Goal: Use online tool/utility: Utilize a website feature to perform a specific function

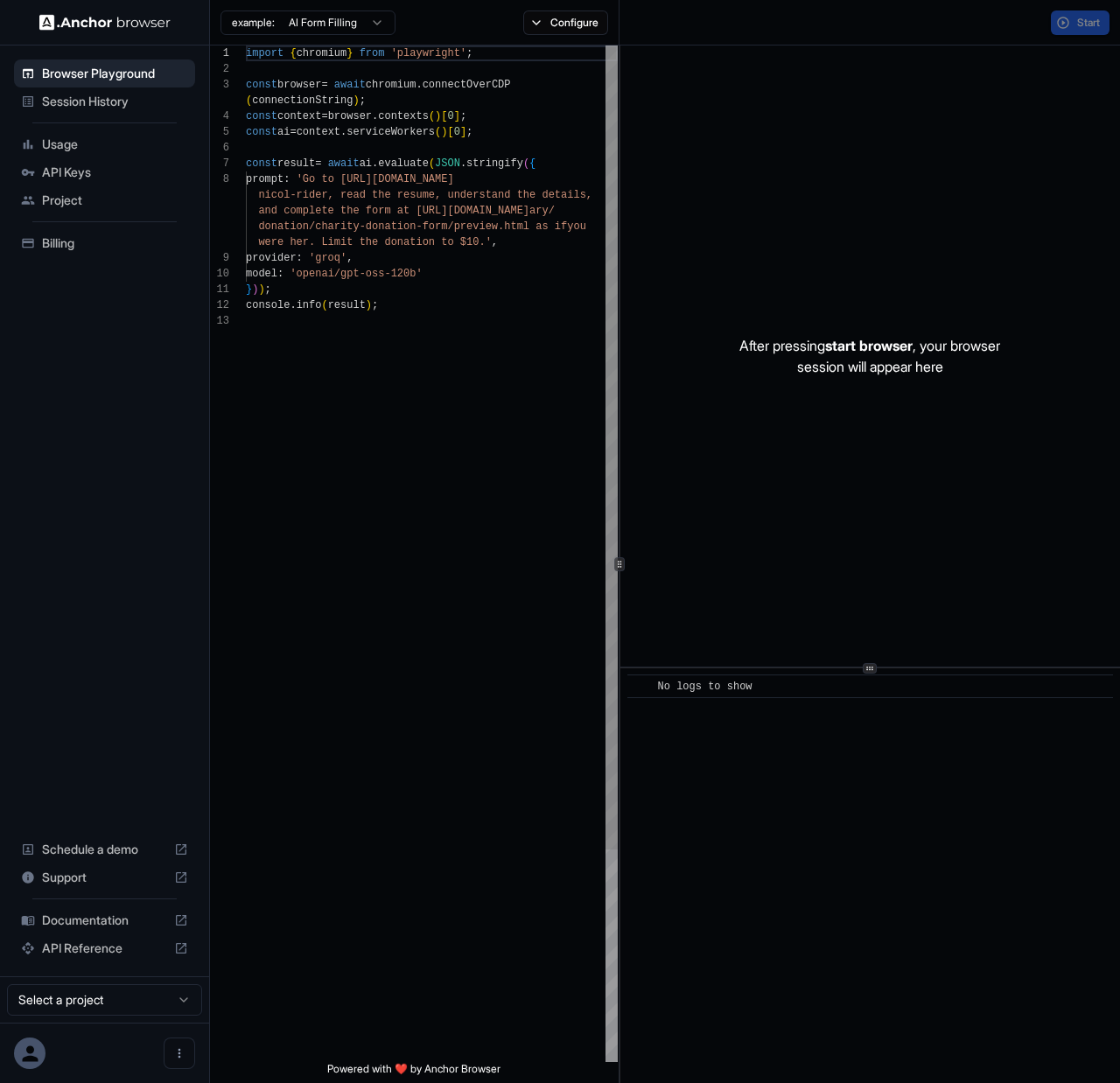
scroll to position [110, 0]
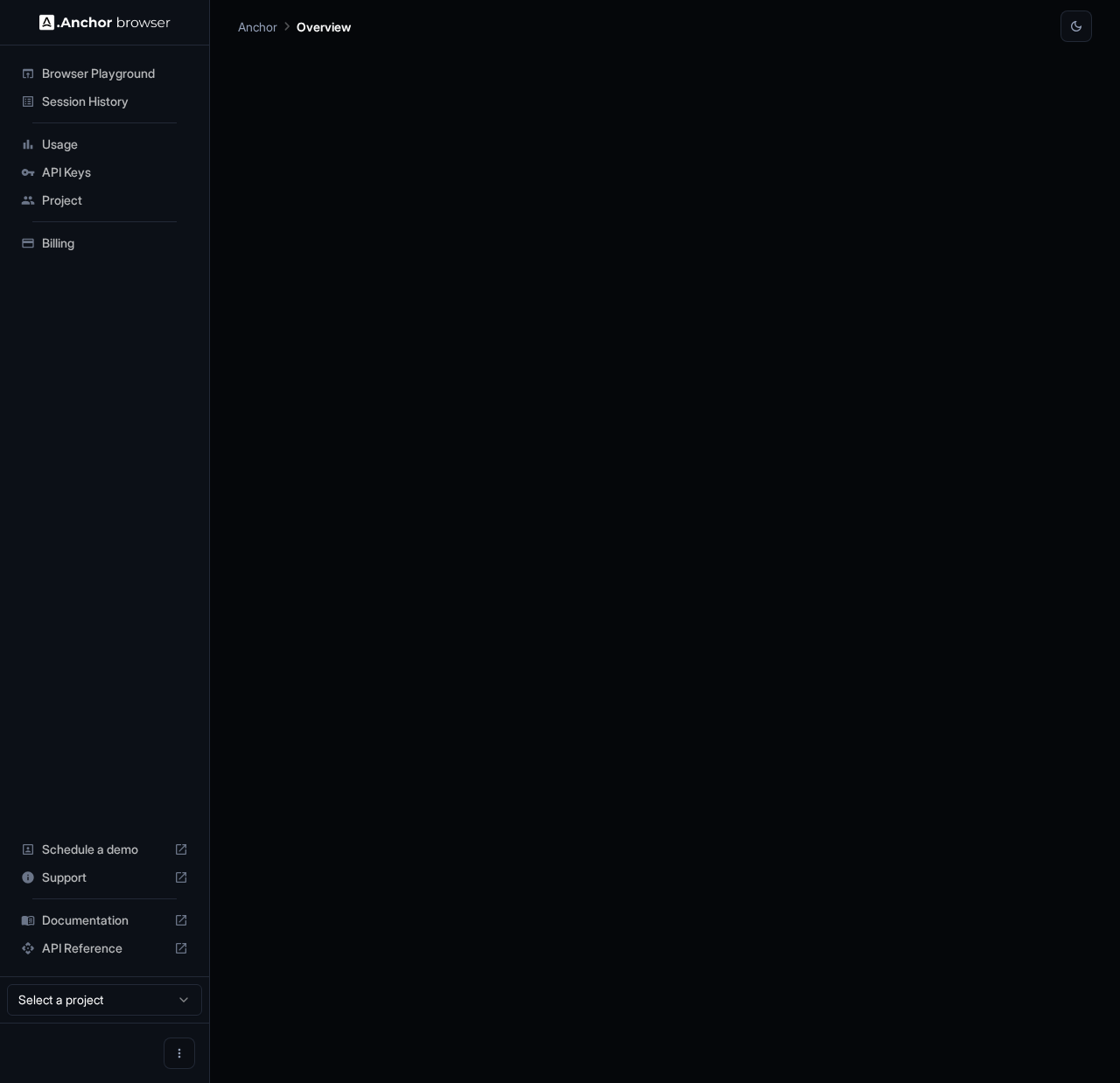
click at [533, 406] on div at bounding box center [666, 563] width 854 height 1041
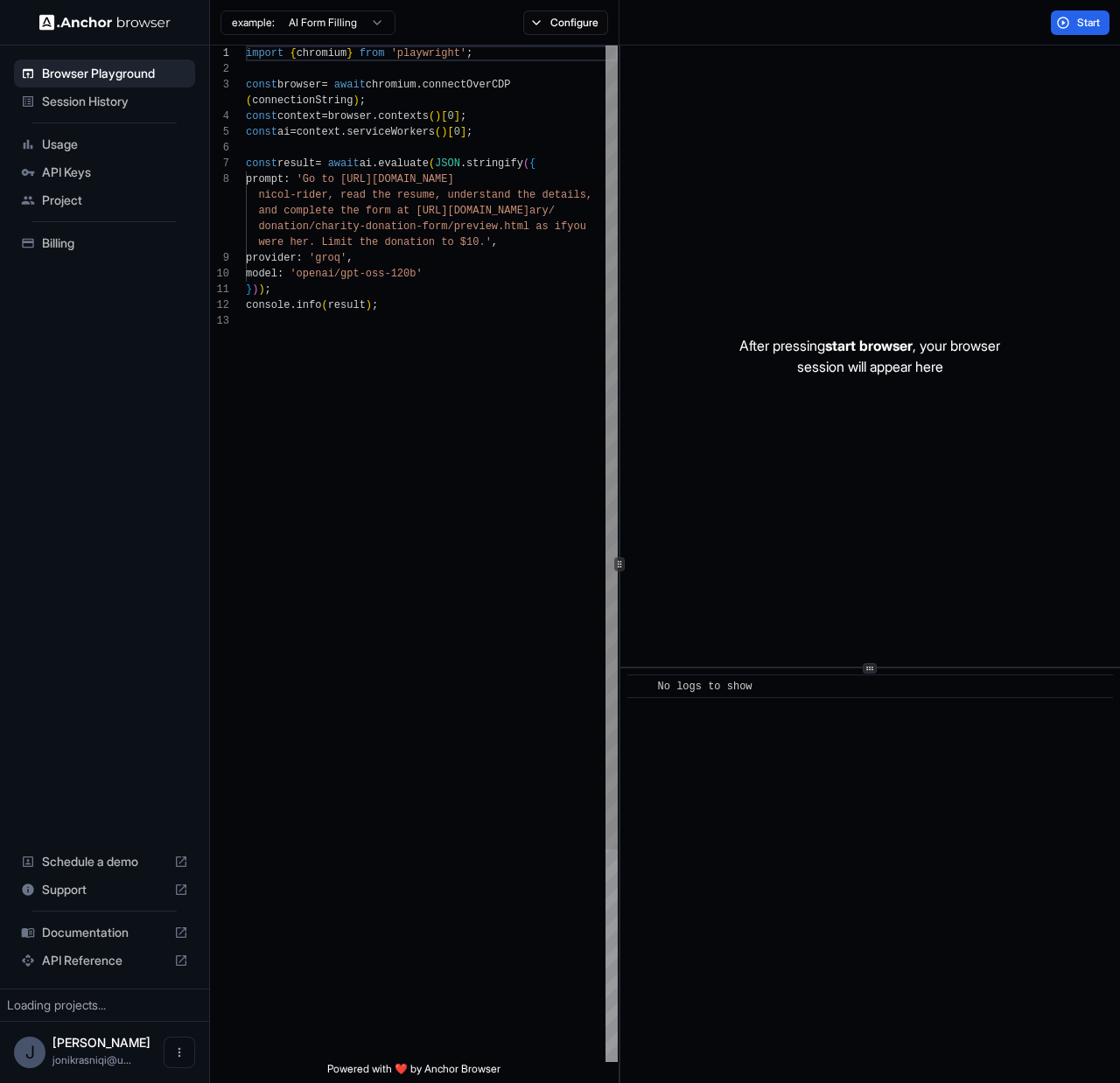
scroll to position [110, 0]
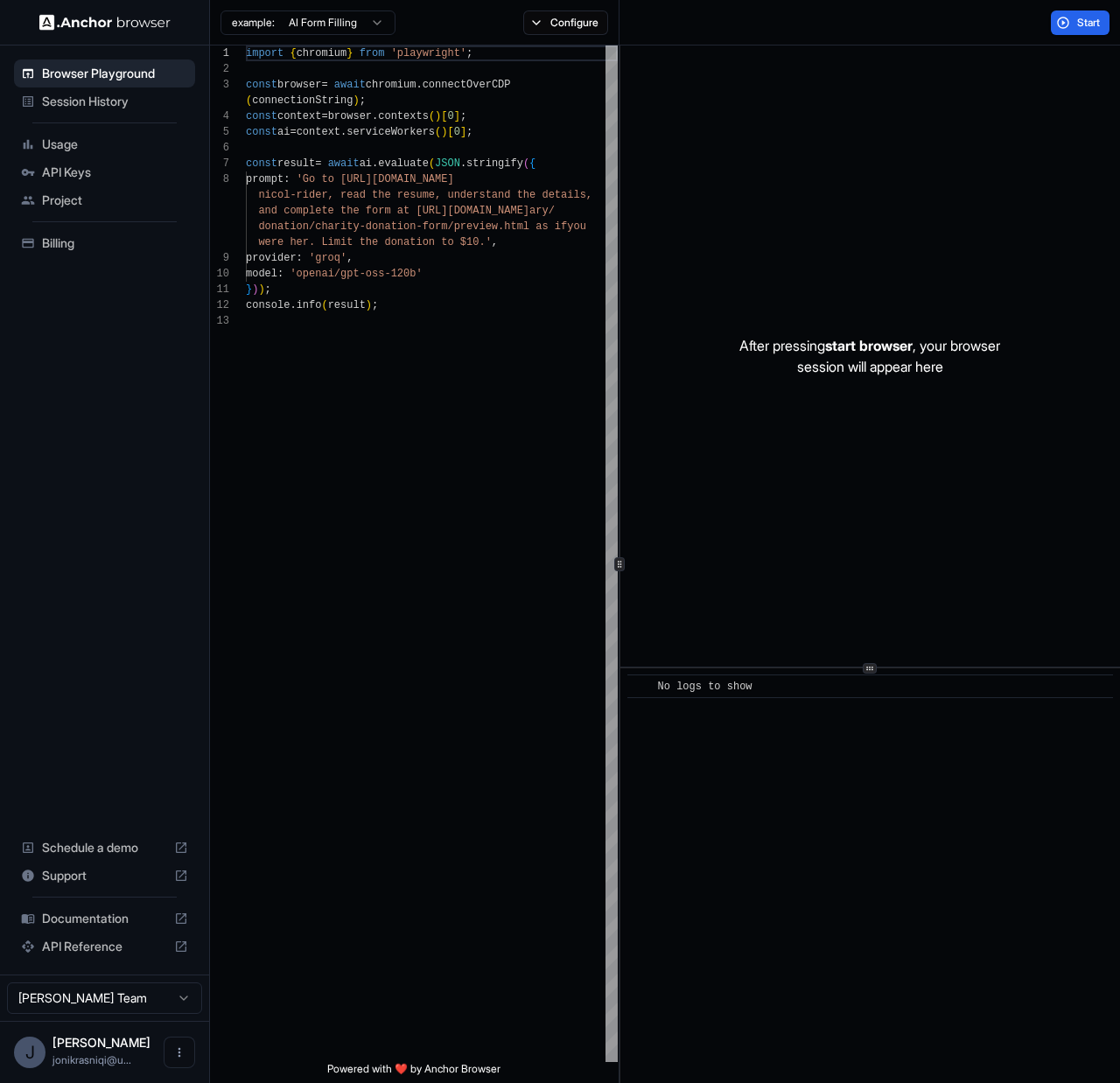
click at [71, 138] on span "Usage" at bounding box center [116, 144] width 146 height 17
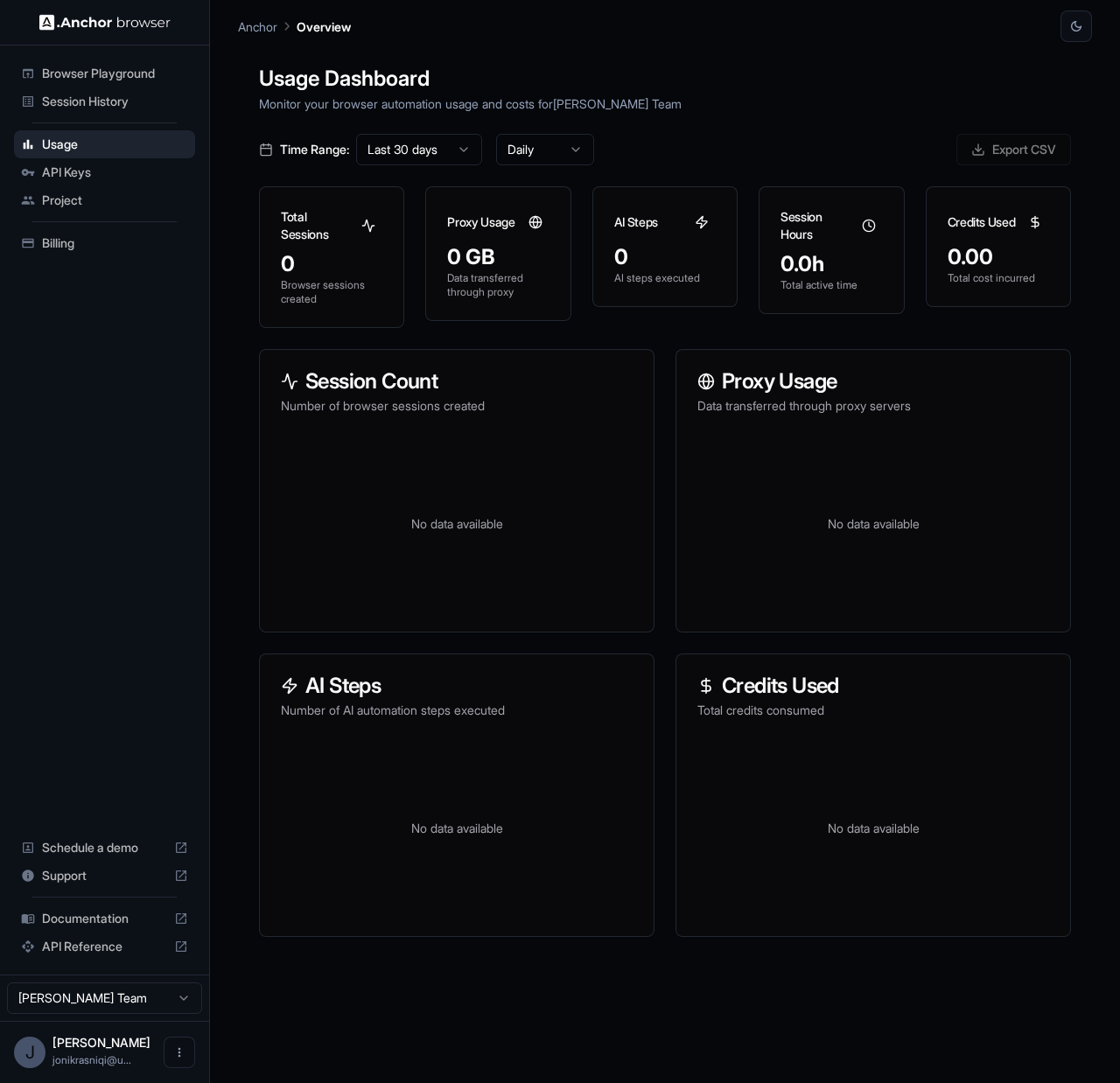
click at [93, 23] on img at bounding box center [105, 23] width 131 height 16
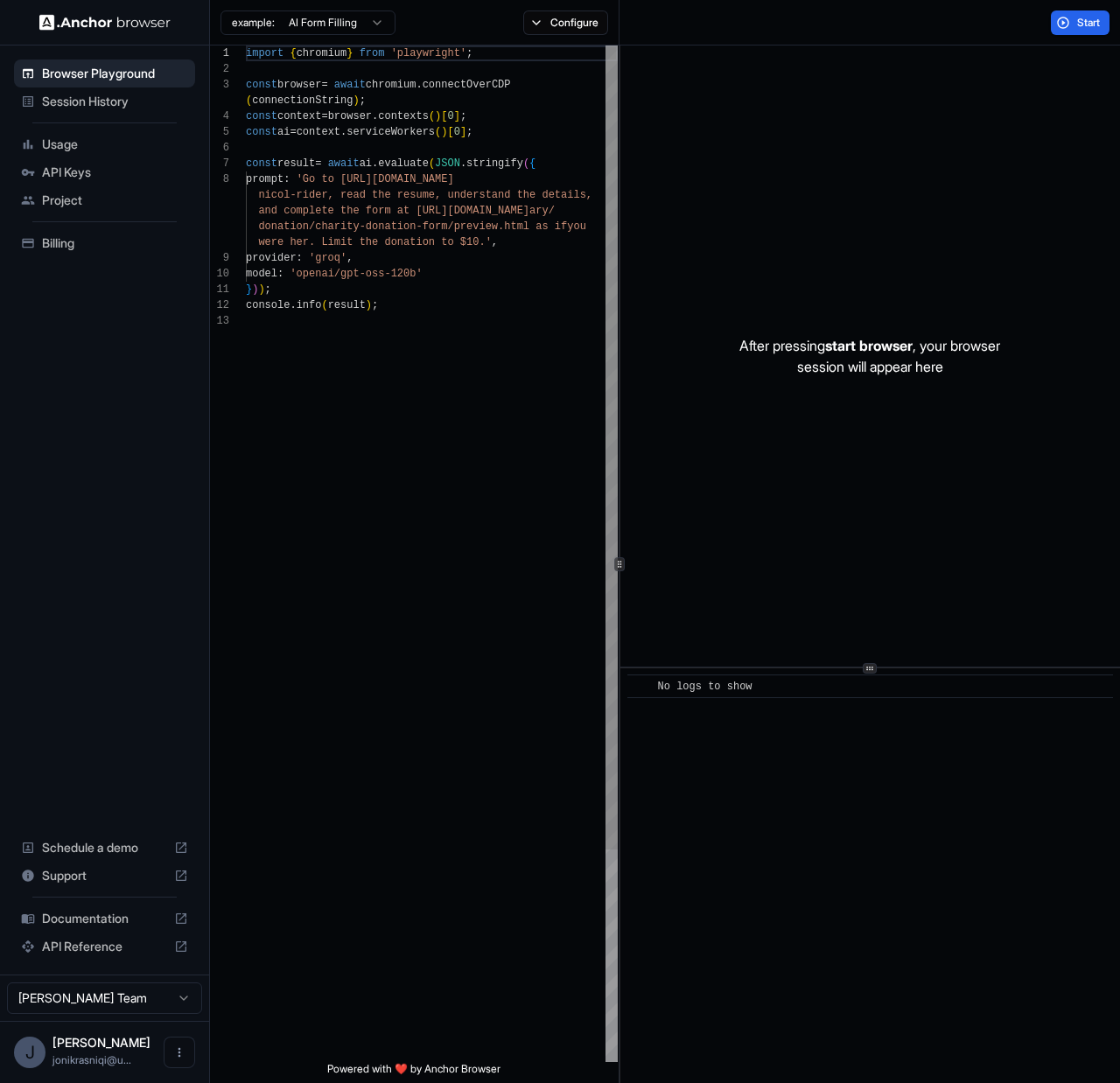
type textarea "**********"
click at [507, 291] on div "import { chromium } from 'playwright' ; const browser = await chromium . connec…" at bounding box center [432, 687] width 372 height 1284
click at [891, 173] on div "After pressing start browser , your browser session will appear here" at bounding box center [870, 356] width 499 height 621
click at [860, 364] on p "After pressing start browser , your browser session will appear here" at bounding box center [870, 356] width 261 height 42
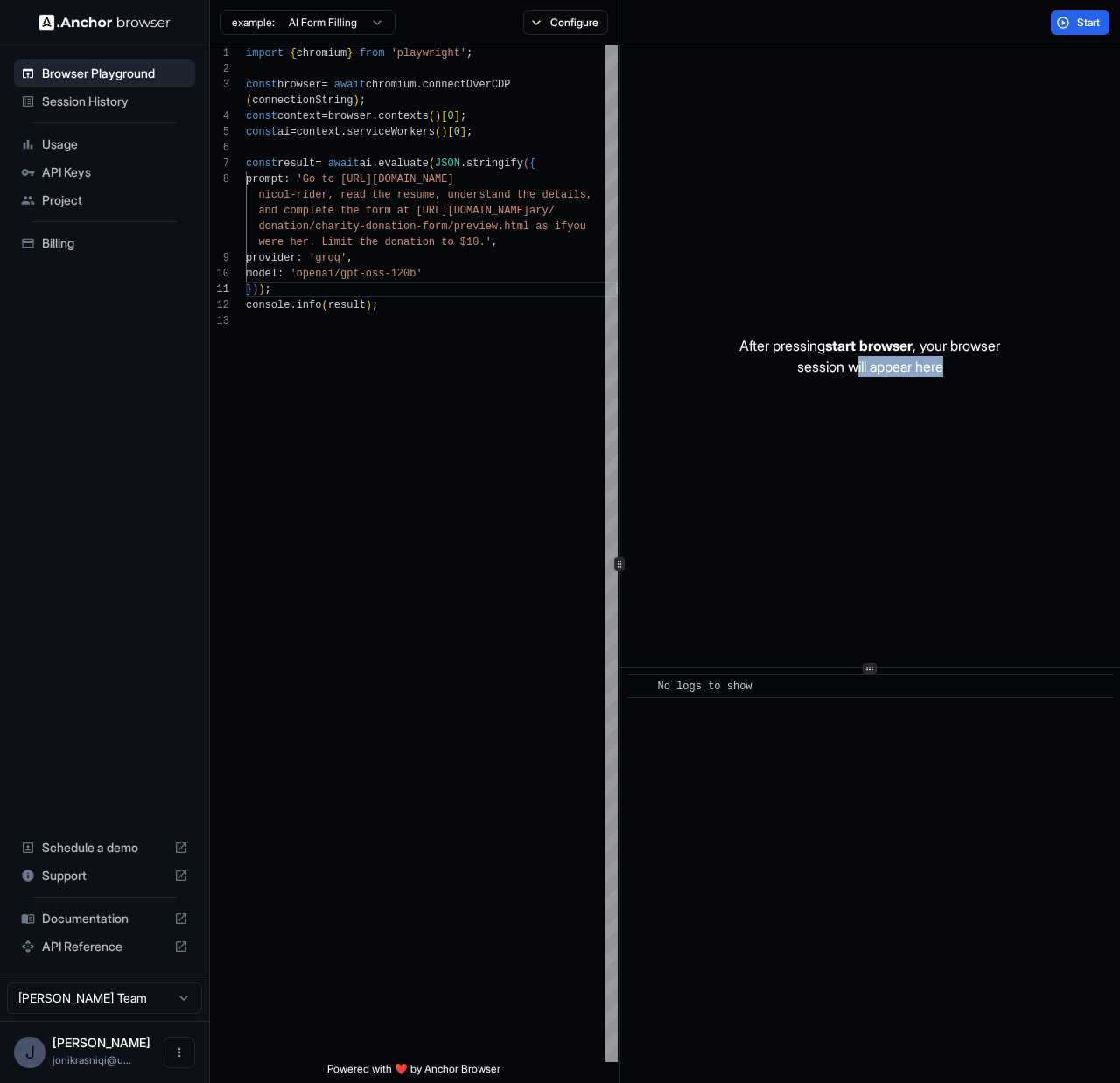
drag, startPoint x: 856, startPoint y: 373, endPoint x: 845, endPoint y: 500, distance: 127.5
click at [847, 436] on div "After pressing start browser , your browser session will appear here" at bounding box center [870, 356] width 499 height 621
drag, startPoint x: 843, startPoint y: 529, endPoint x: 725, endPoint y: 587, distance: 131.5
click at [806, 599] on div "After pressing start browser , your browser session will appear here" at bounding box center [870, 356] width 499 height 621
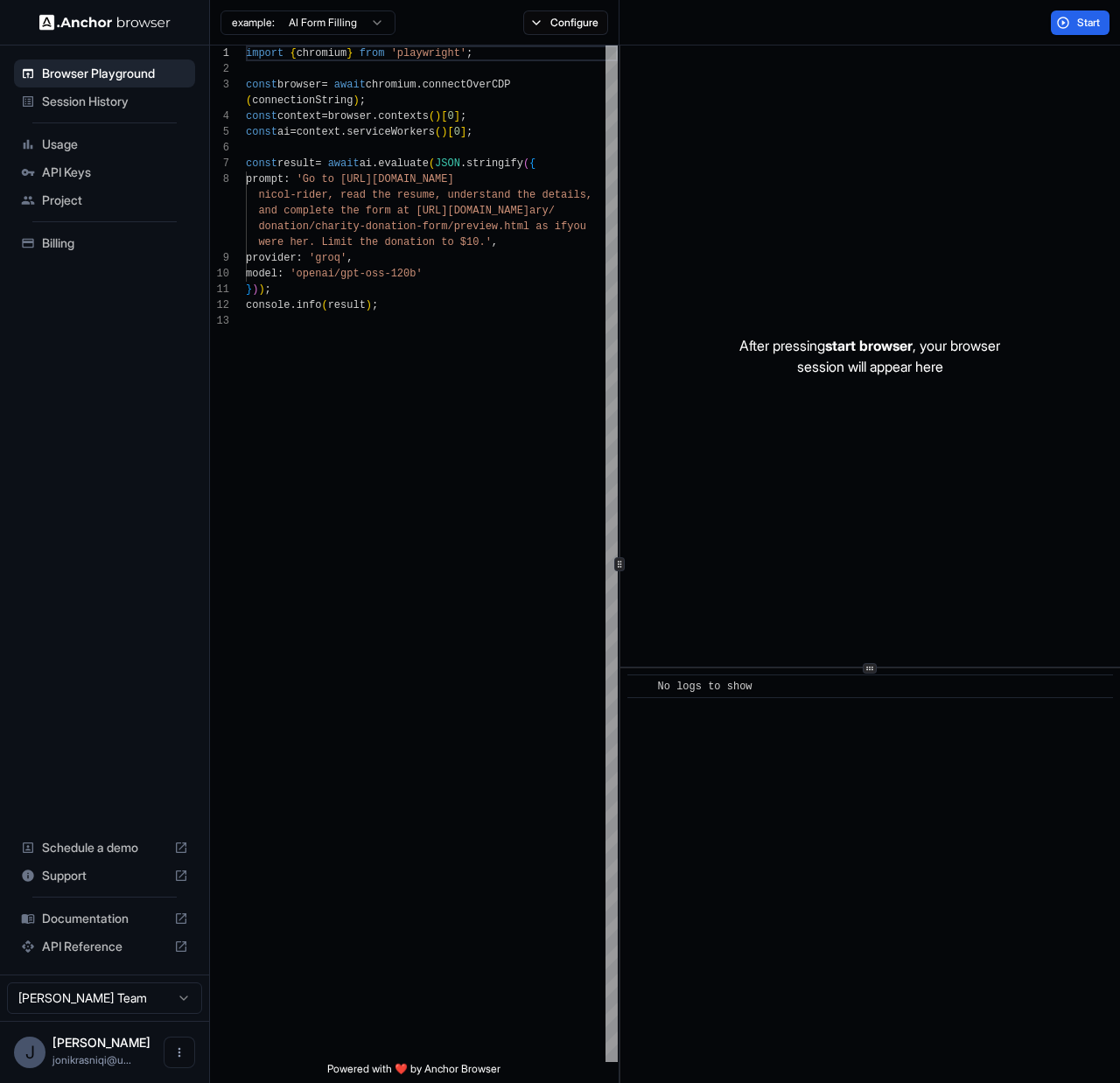
click at [307, 23] on html "Browser Playground Session History Usage API Keys Project Billing Schedule a de…" at bounding box center [560, 541] width 1120 height 1083
click at [481, 108] on html "Browser Playground Session History Usage API Keys Project Billing Schedule a de…" at bounding box center [560, 541] width 1120 height 1083
click at [878, 463] on div "After pressing start browser , your browser session will appear here" at bounding box center [870, 356] width 499 height 621
click at [885, 344] on span "start browser" at bounding box center [869, 345] width 88 height 17
click at [1091, 33] on button "Start" at bounding box center [1080, 23] width 59 height 24
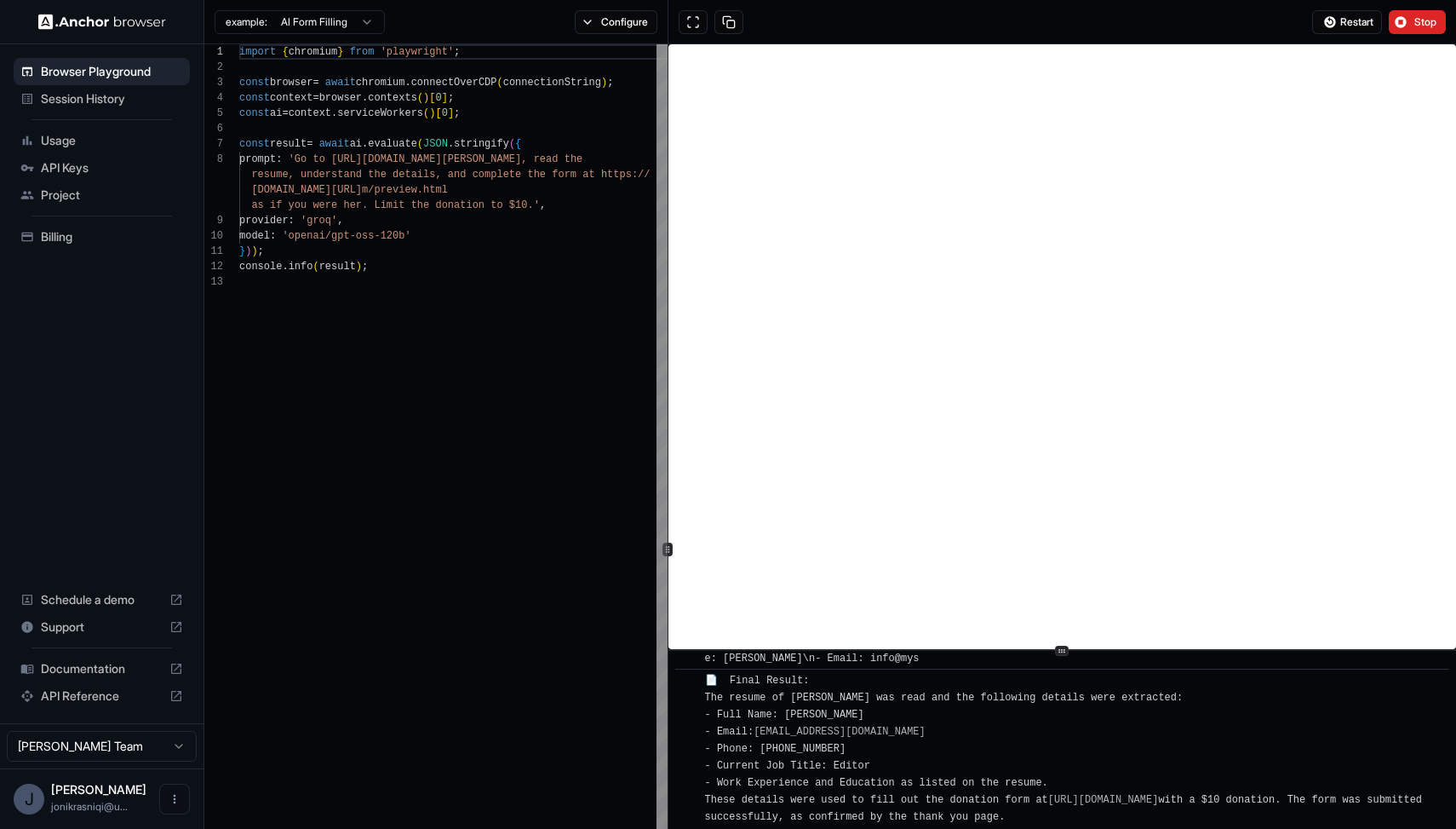
scroll to position [1168, 0]
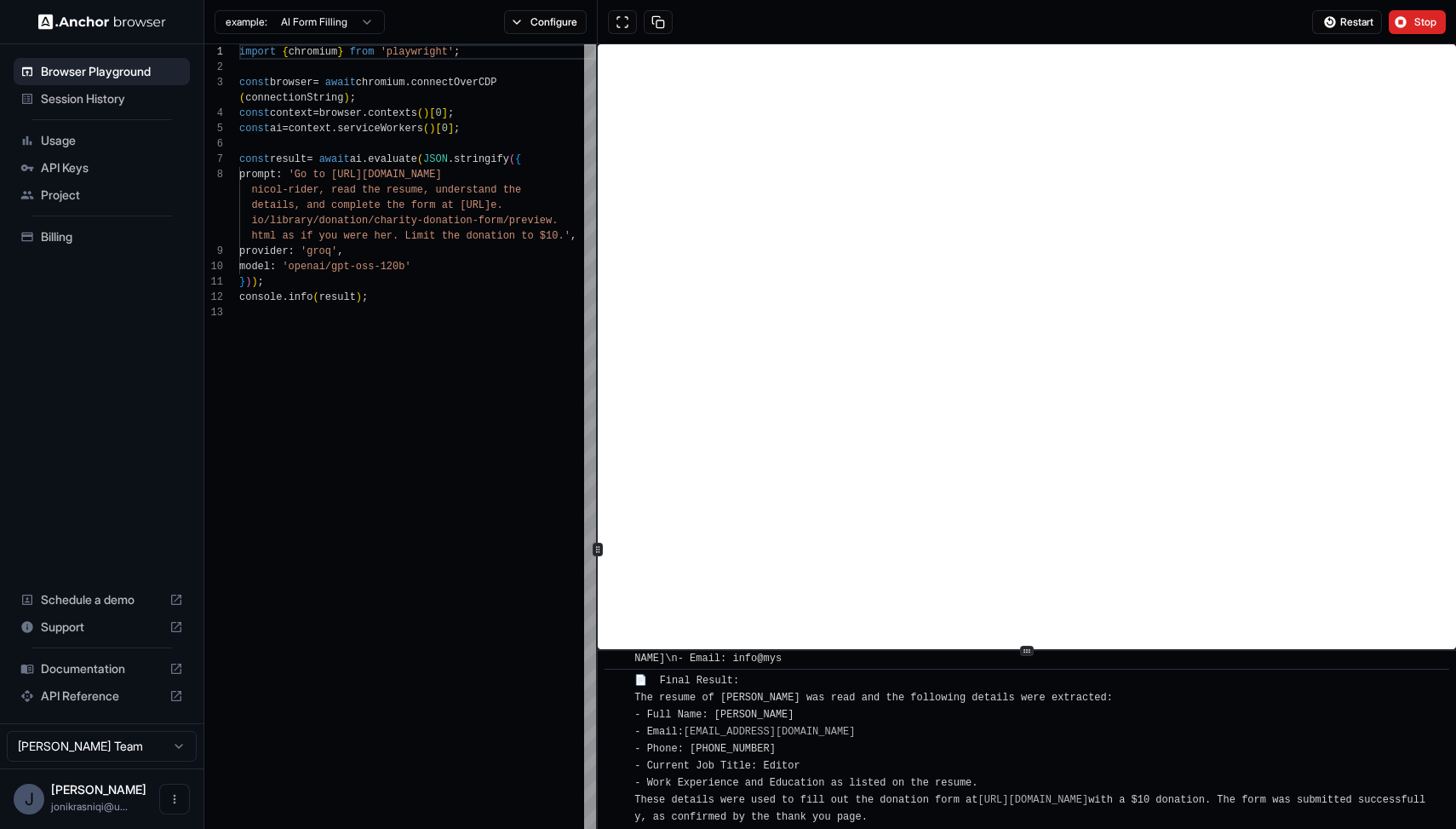
click at [597, 217] on div at bounding box center [597, 549] width 1 height 1010
click at [513, 341] on div "import { chromium } from 'playwright' ; const browser = await chromium . connec…" at bounding box center [417, 669] width 357 height 1250
click at [778, 756] on div "📄 Final Result: The resume of [PERSON_NAME] was read and the following details …" at bounding box center [1032, 757] width 796 height 171
click at [594, 545] on icon at bounding box center [598, 549] width 9 height 9
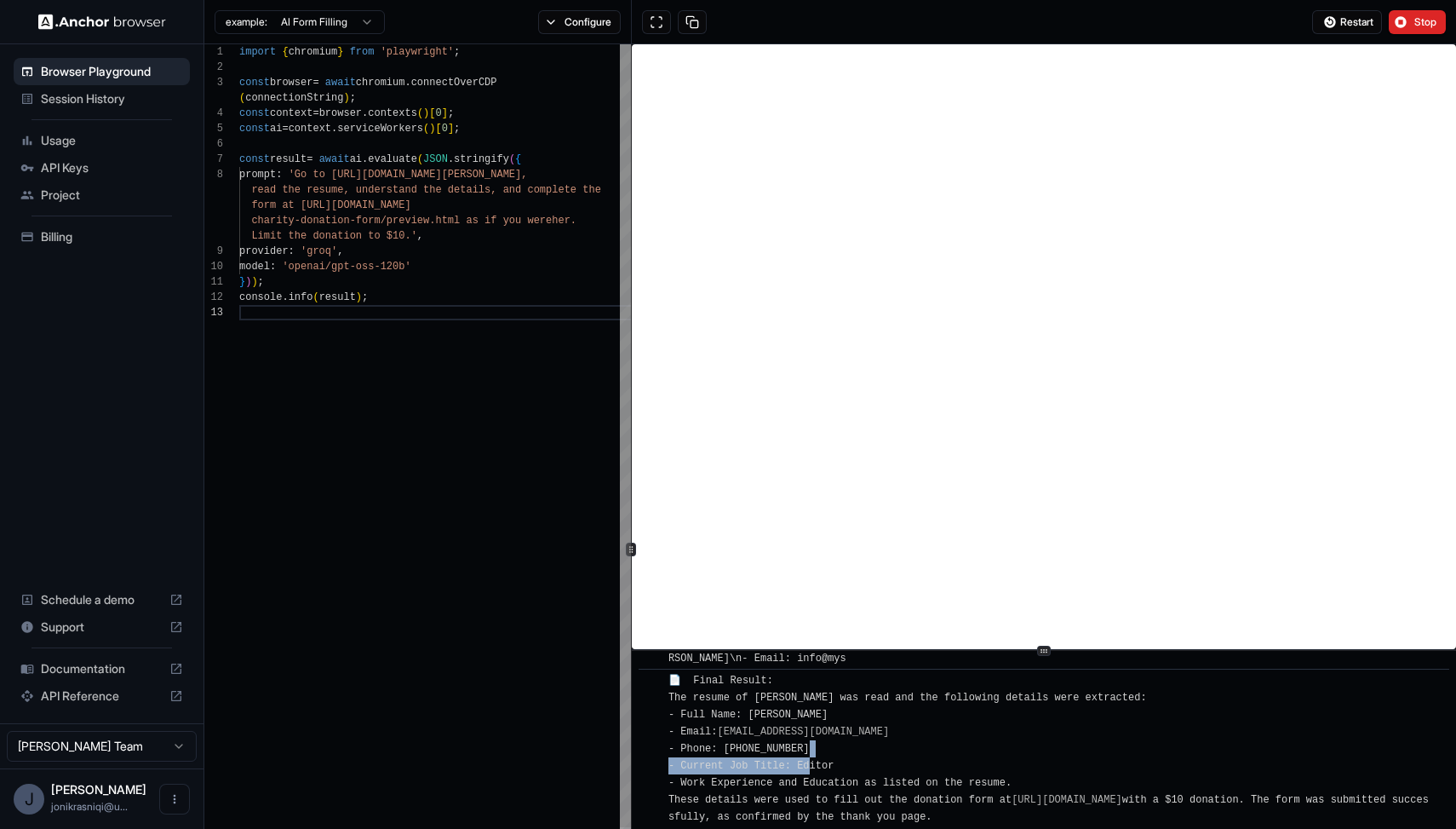
type textarea "**********"
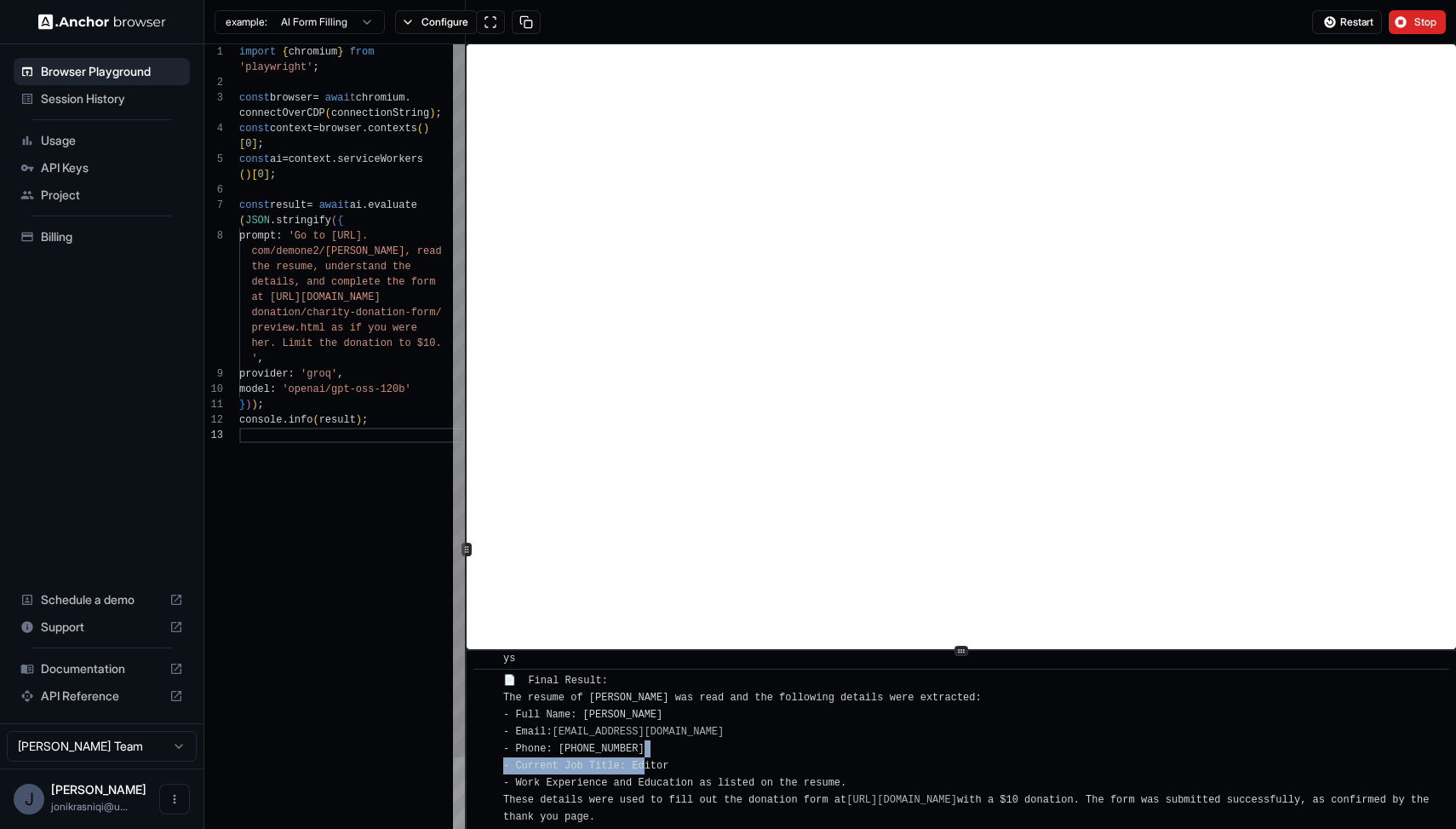
type textarea "**********"
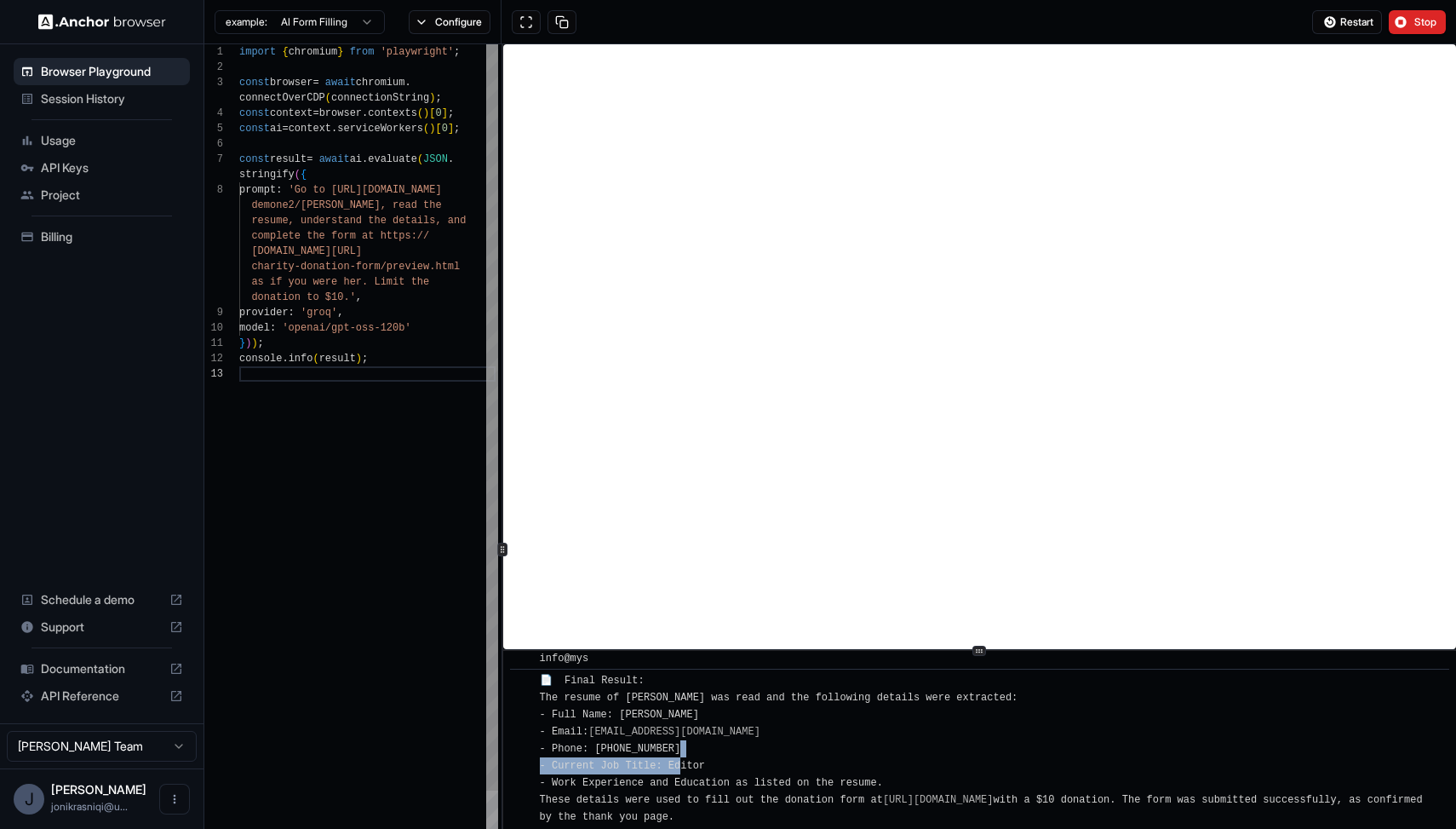
scroll to position [0, 0]
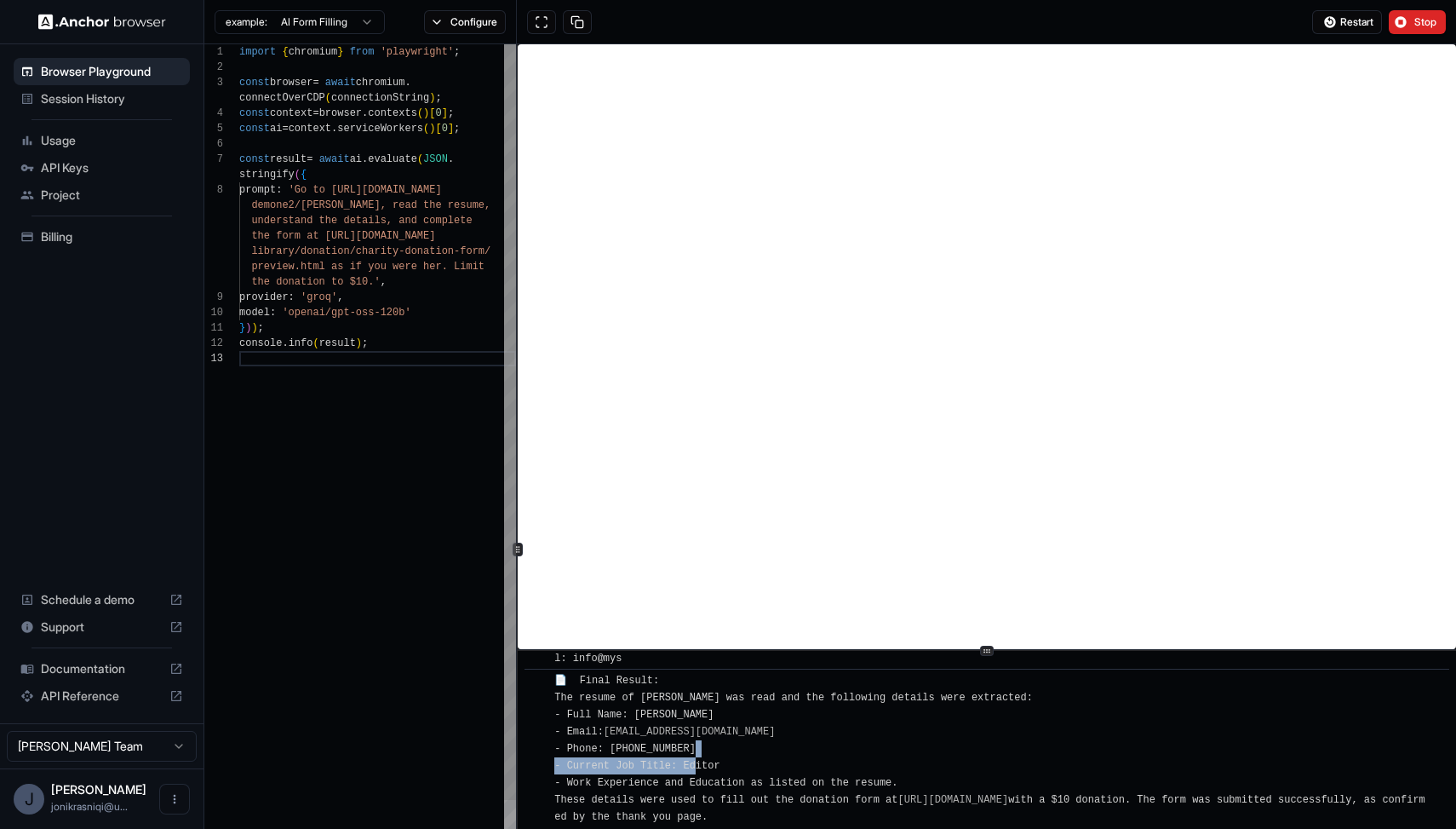
click at [518, 525] on div at bounding box center [517, 549] width 1 height 1010
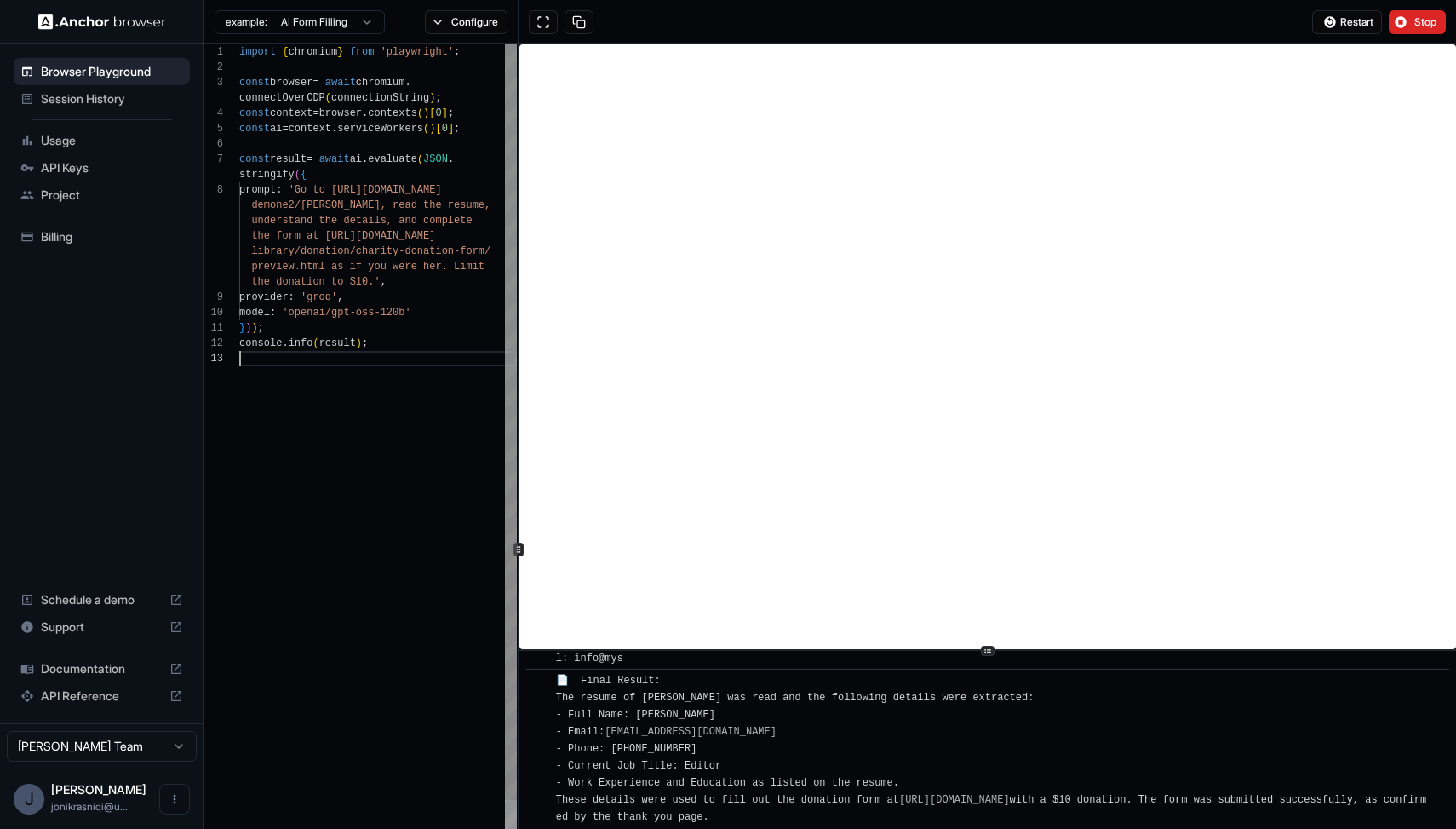
drag, startPoint x: 437, startPoint y: 519, endPoint x: 450, endPoint y: 515, distance: 13.6
click at [438, 518] on div "import { chromium } from 'playwright' ; const browser = await chromium . connec…" at bounding box center [378, 692] width 278 height 1296
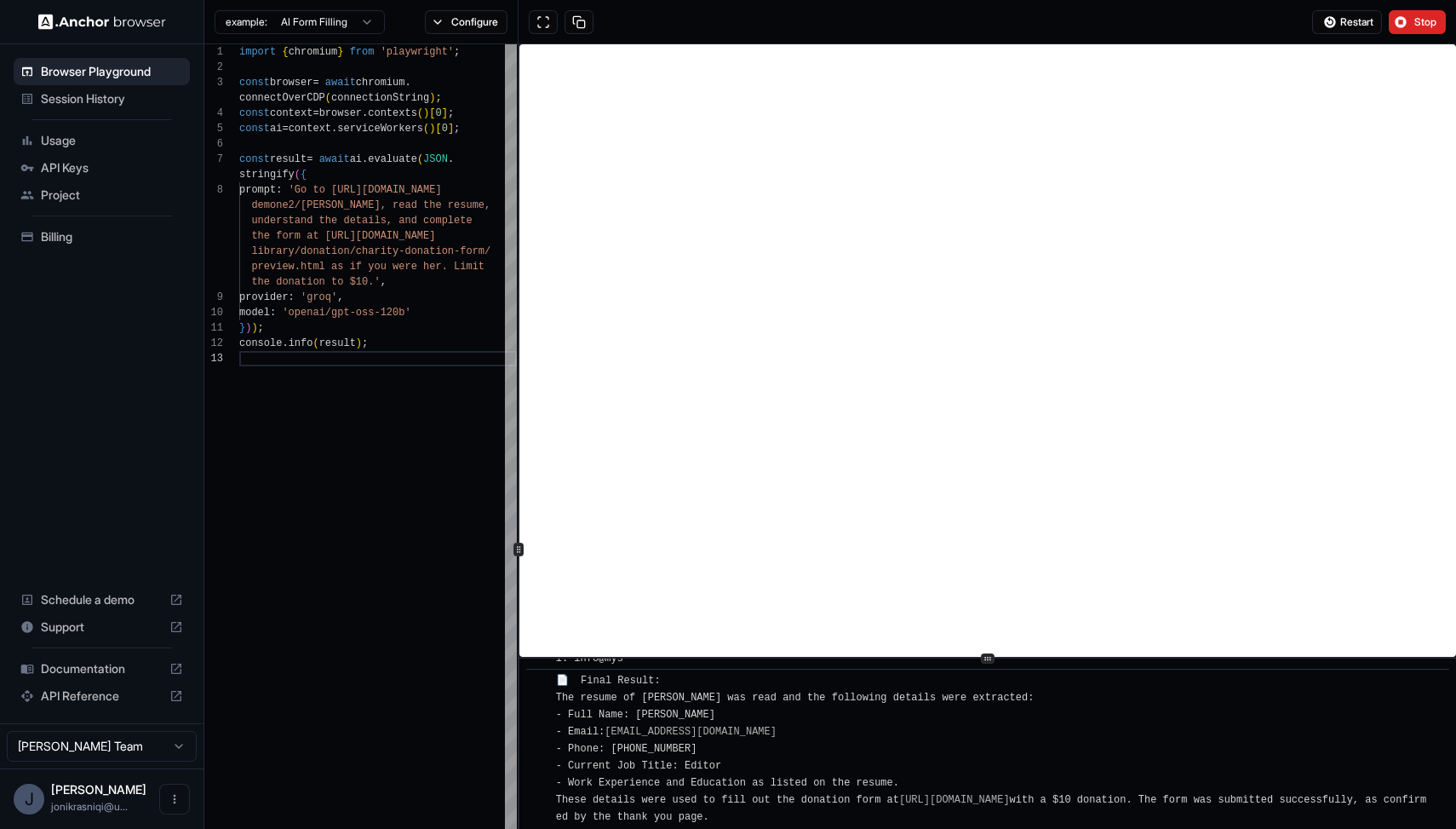
click at [990, 654] on icon at bounding box center [988, 658] width 9 height 9
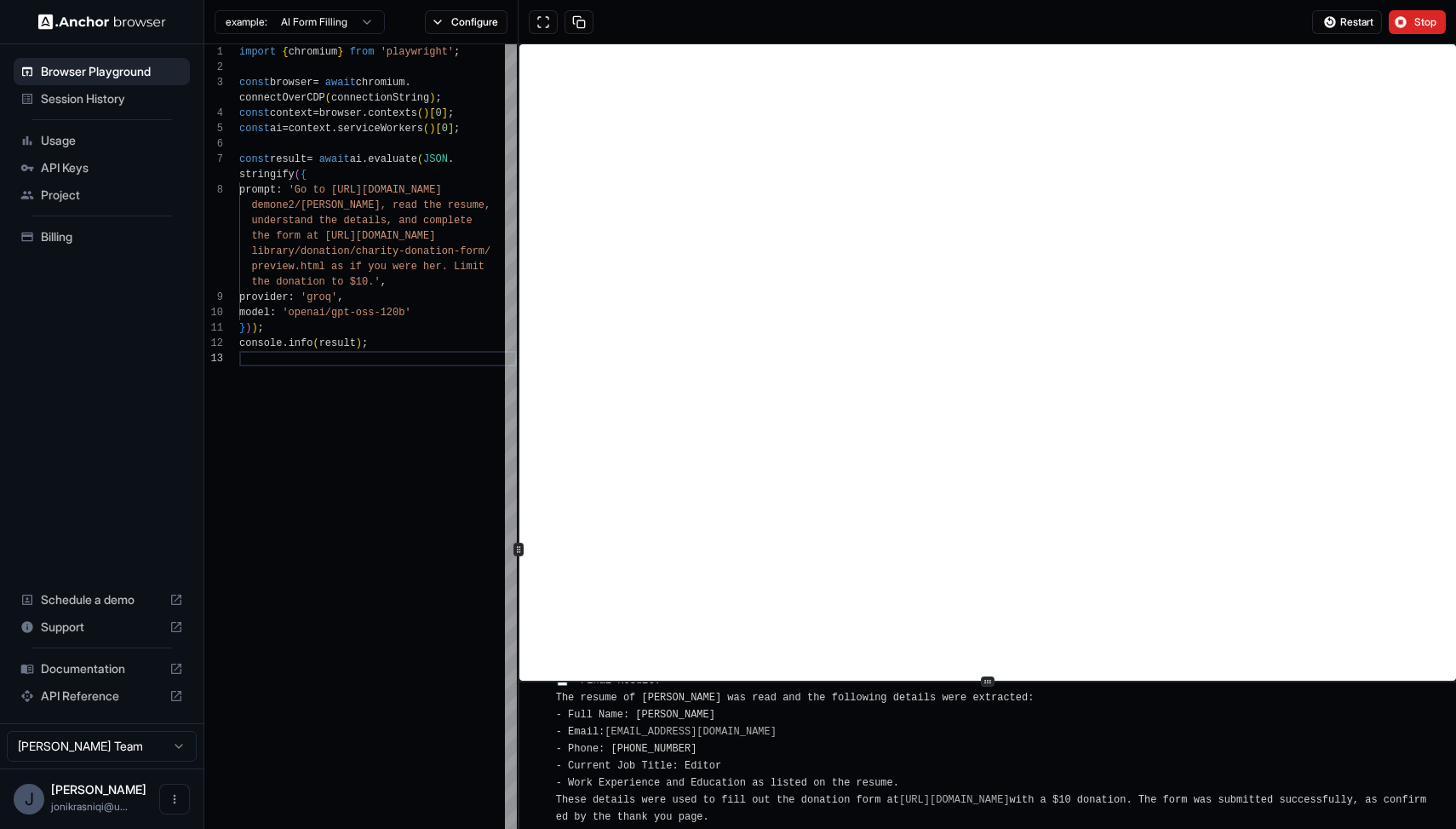
scroll to position [1203, 0]
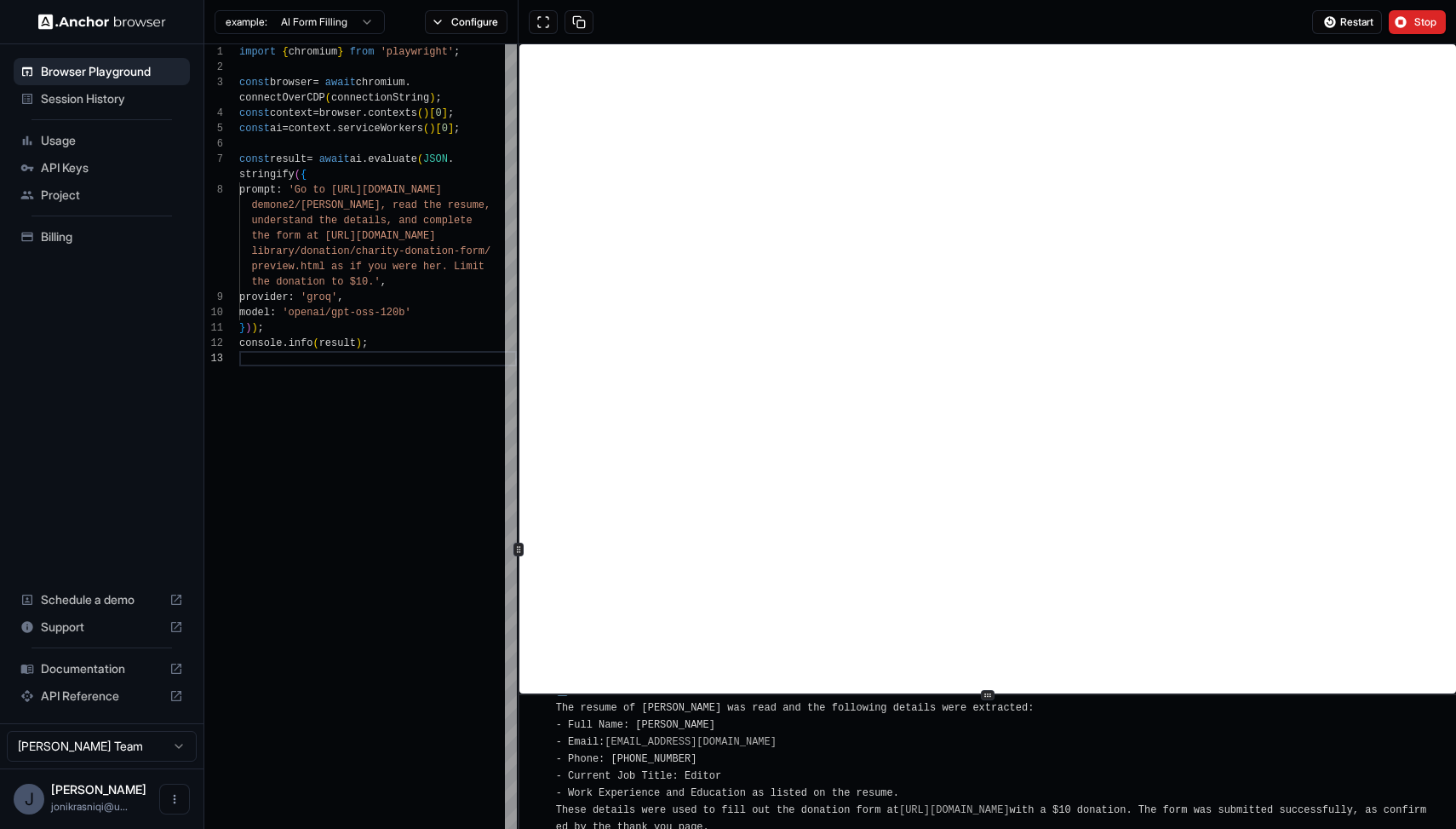
click at [1062, 691] on div "​ [INFO] Started Execution ​ 🚀 Task: Go to [URL][DOMAIN_NAME][PERSON_NAME] , re…" at bounding box center [988, 549] width 937 height 1010
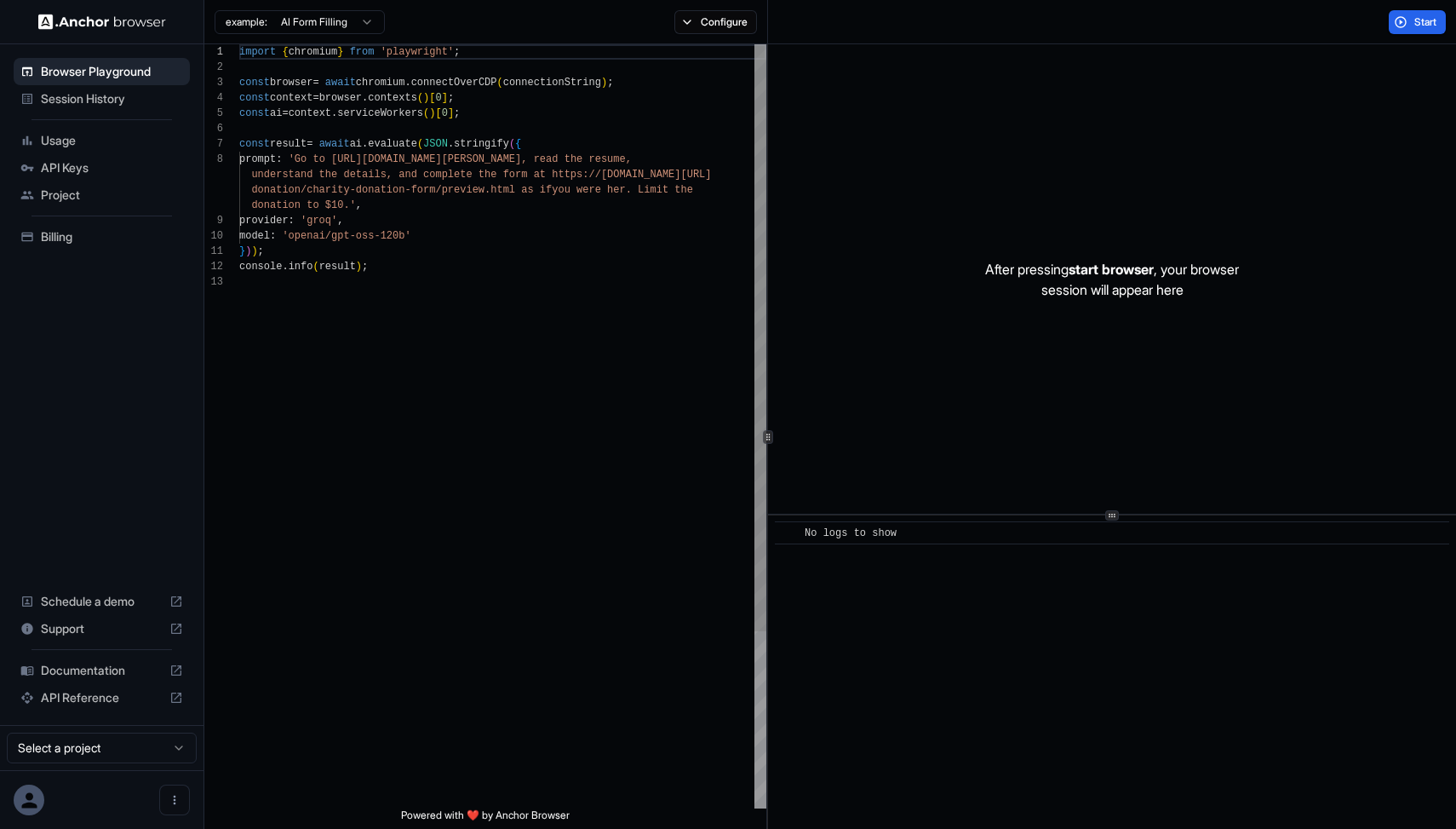
scroll to position [107, 0]
click at [1428, 15] on span "Start" at bounding box center [1425, 22] width 24 height 14
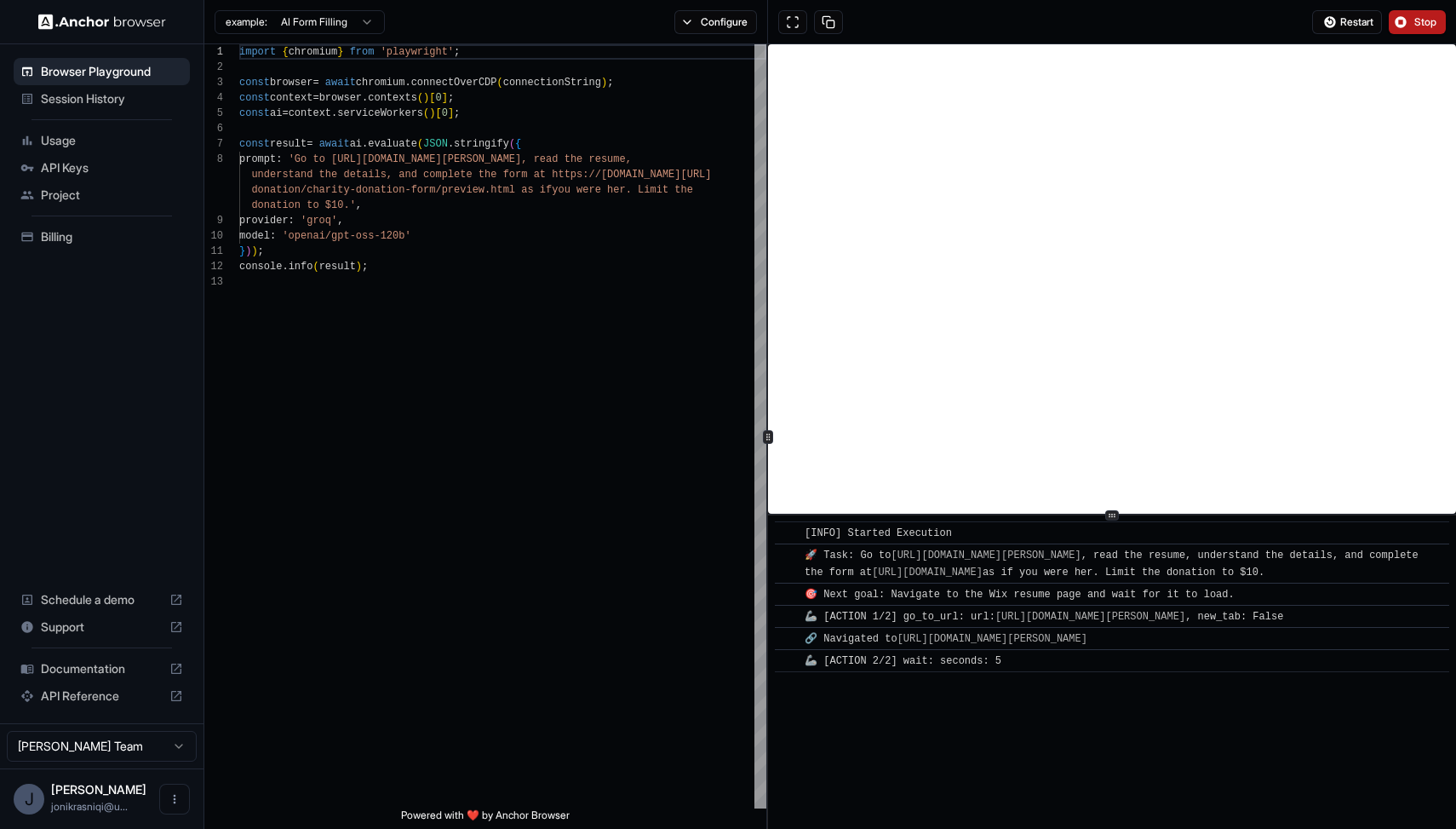
click at [852, 564] on div "🚀 Task: Go to https://www.wix.com/demone2/nicol-rider , read the resume, unders…" at bounding box center [1118, 564] width 626 height 34
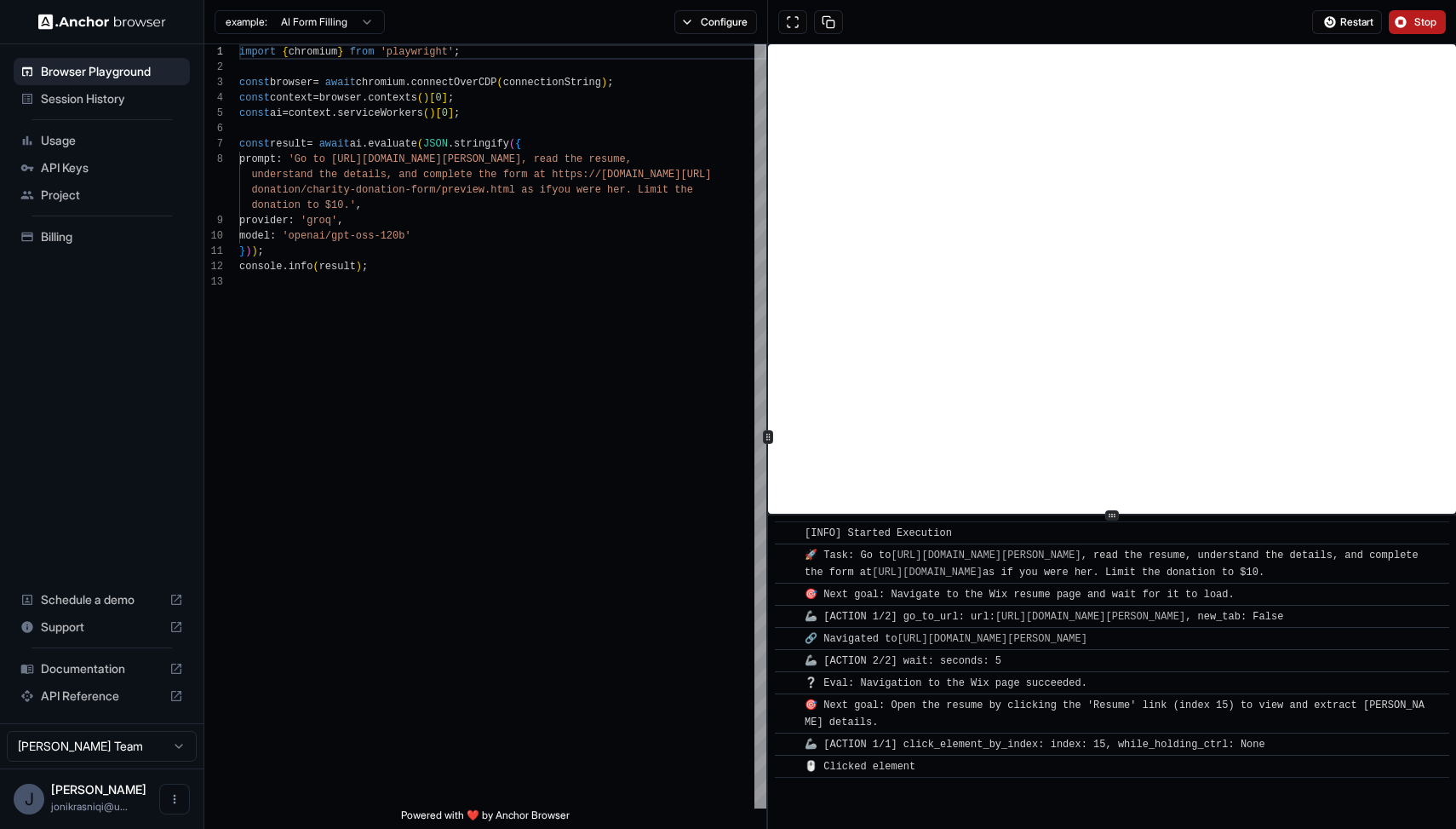
scroll to position [73, 0]
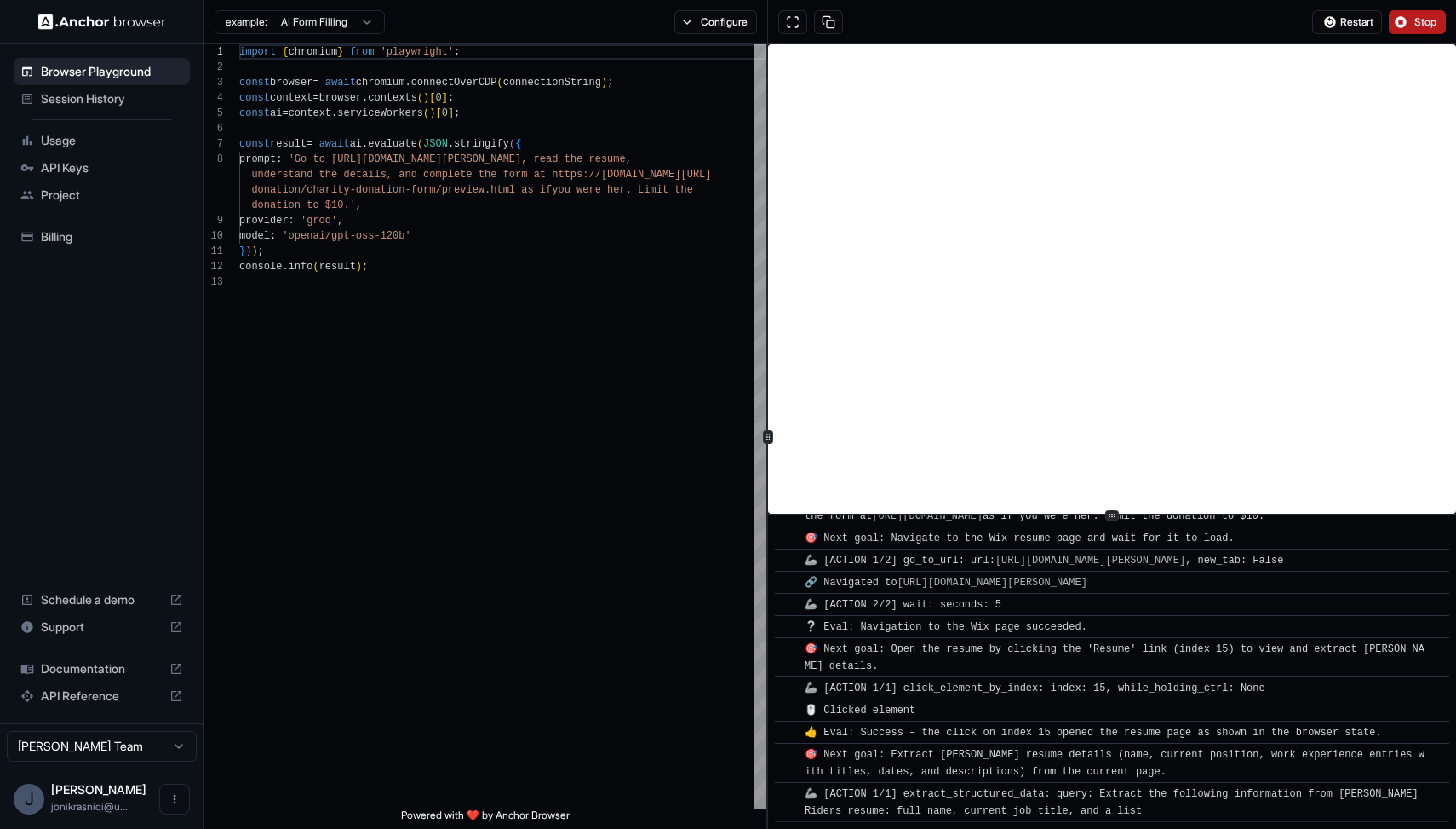
click at [832, 573] on div "​ 🔗 Navigated to https://www.wix.com/demone2/nicol-rider" at bounding box center [1112, 582] width 674 height 23
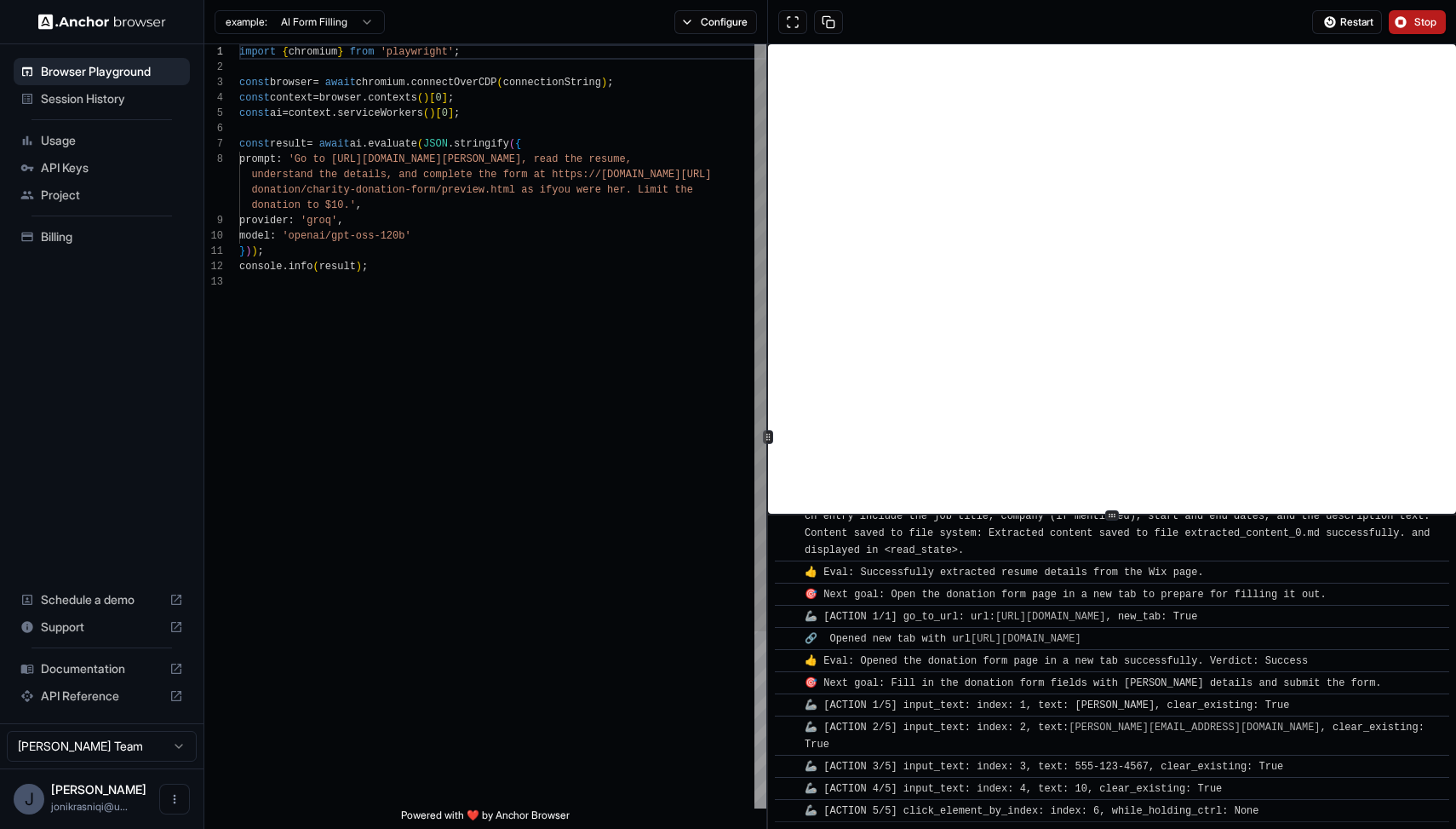
scroll to position [46, 0]
click at [388, 103] on div "import { chromium } from 'playwright' ; const browser = await chromium . connec…" at bounding box center [503, 541] width 527 height 994
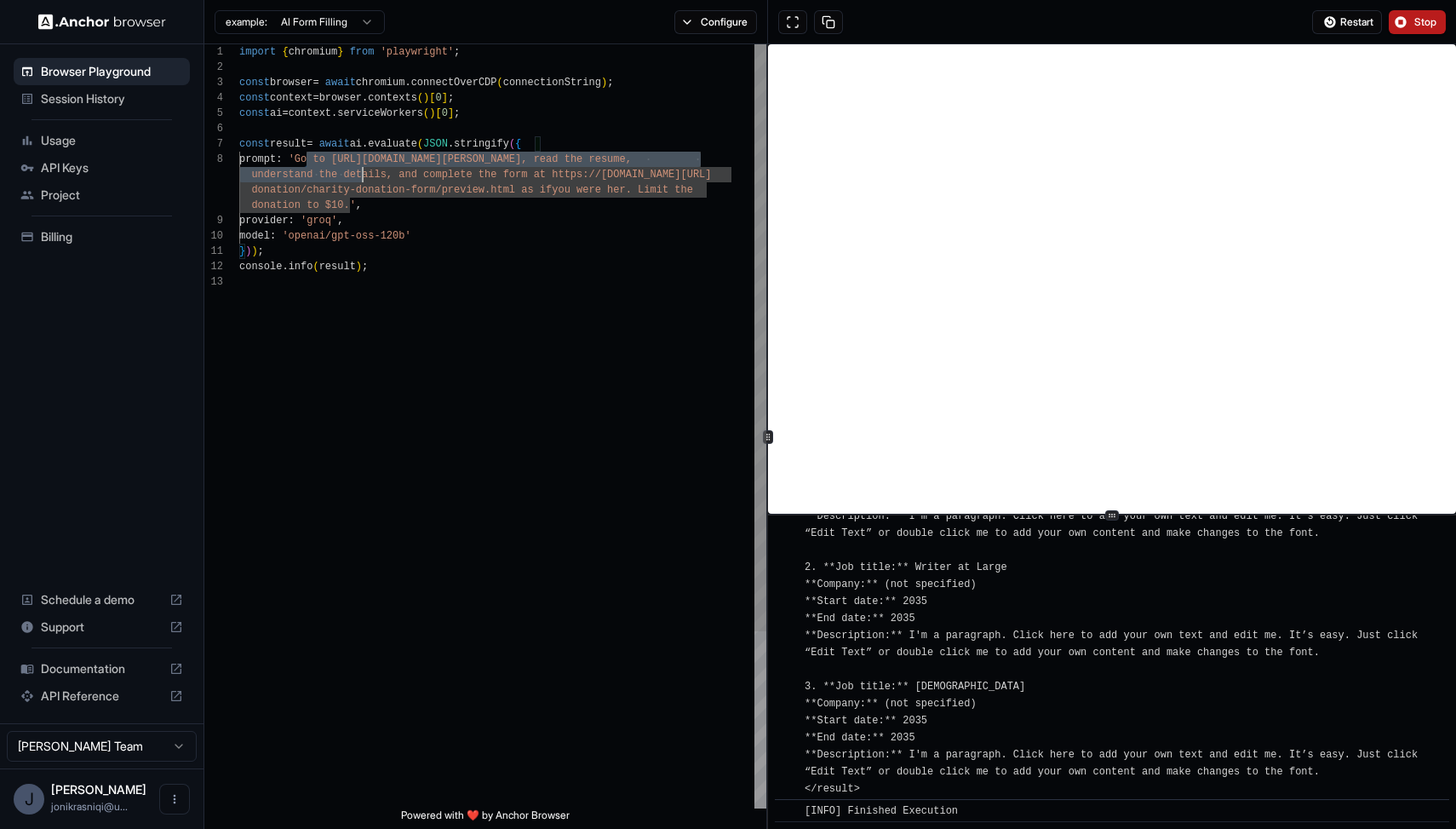
scroll to position [2066, 0]
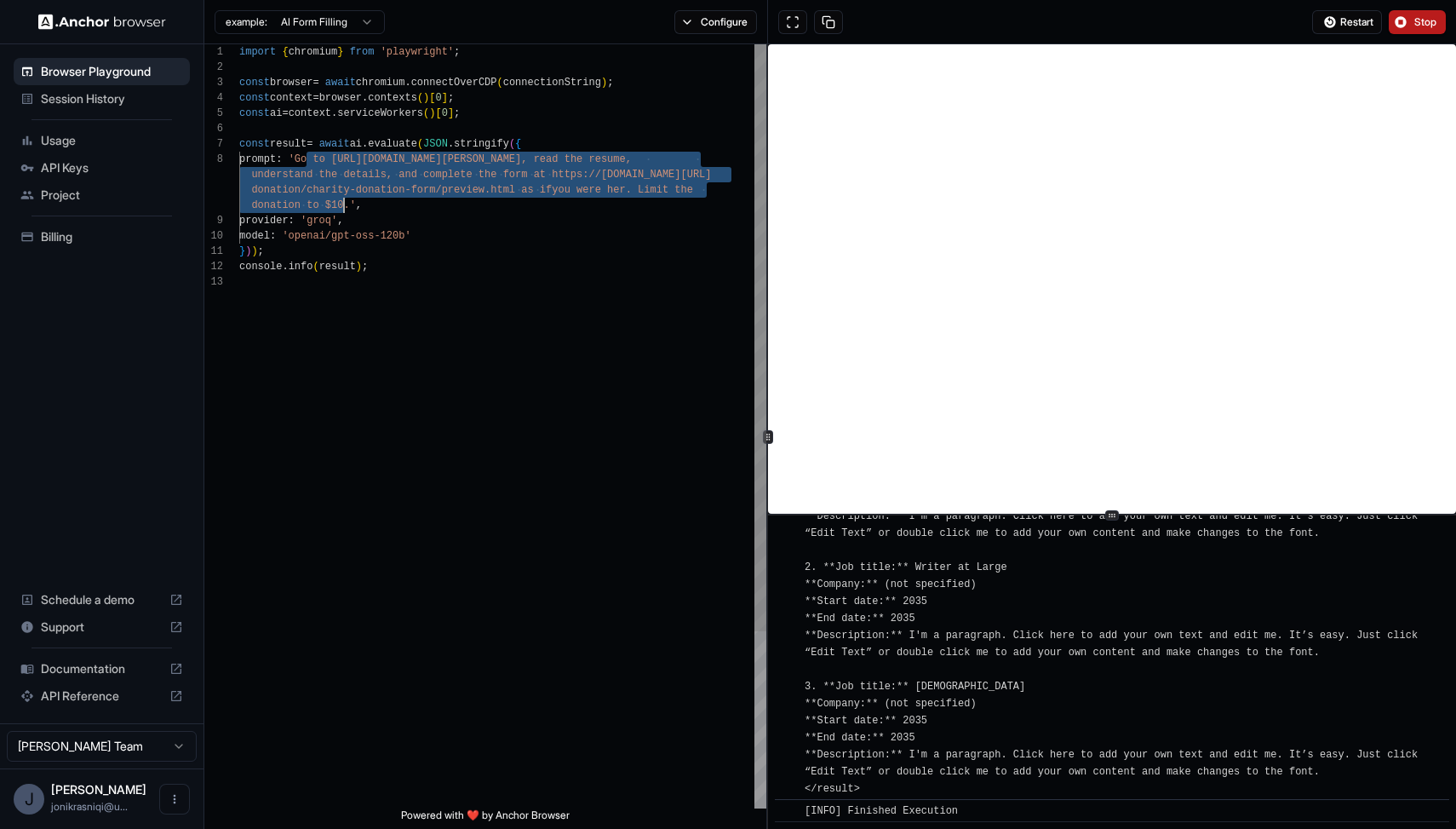
drag, startPoint x: 307, startPoint y: 162, endPoint x: 345, endPoint y: 207, distance: 58.9
click at [345, 207] on div "import { chromium } from 'playwright' ; const browser = await chromium . connec…" at bounding box center [503, 541] width 527 height 994
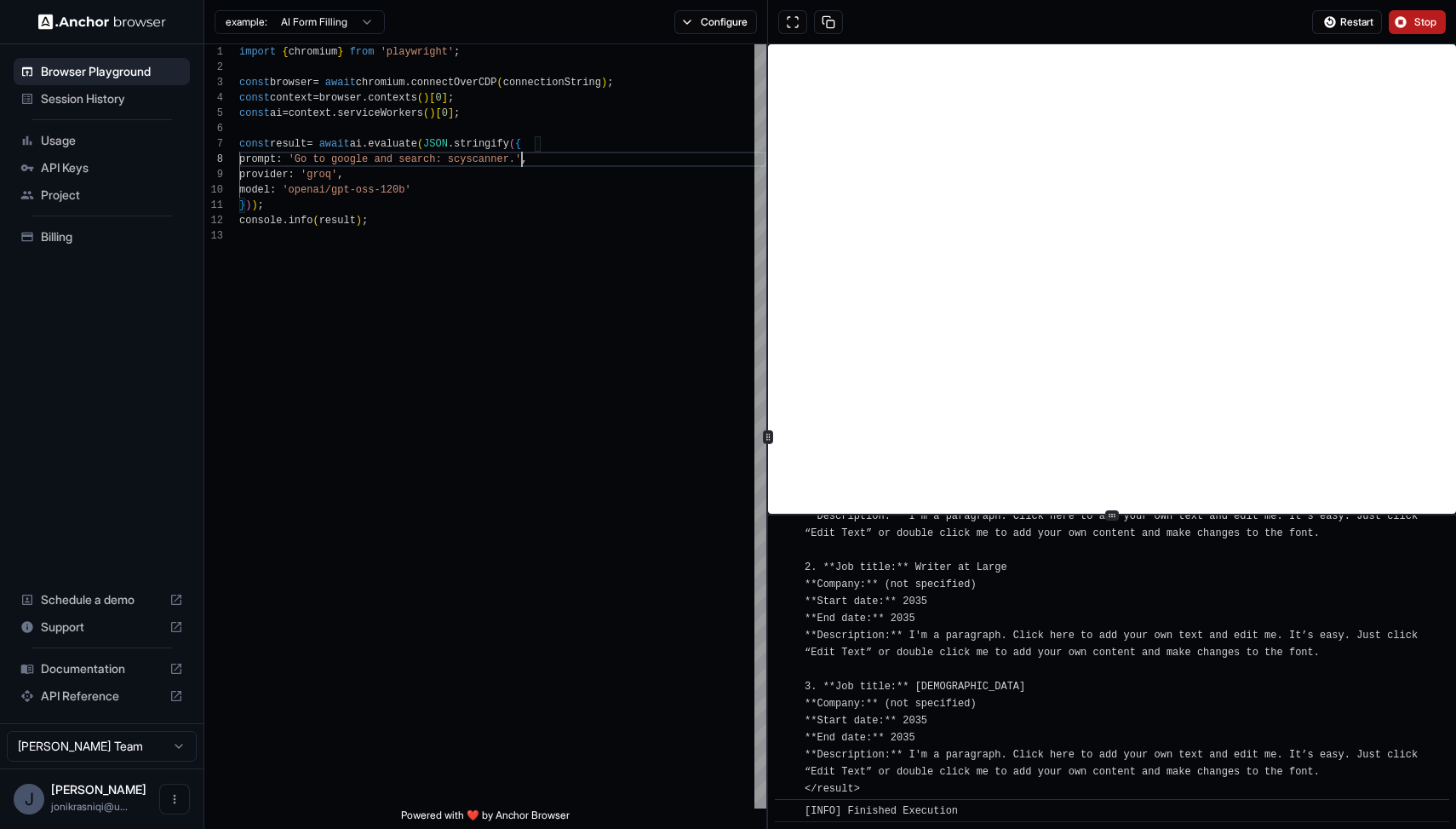
click at [1080, 745] on div "[INFO] The resume for Nicol Rider was read and the key details (full name, curr…" at bounding box center [1118, 440] width 626 height 716
click at [474, 573] on div "import { chromium } from 'playwright' ; const browser = await chromium . connec…" at bounding box center [503, 518] width 527 height 948
click at [1358, 23] on span "Restart" at bounding box center [1357, 22] width 33 height 14
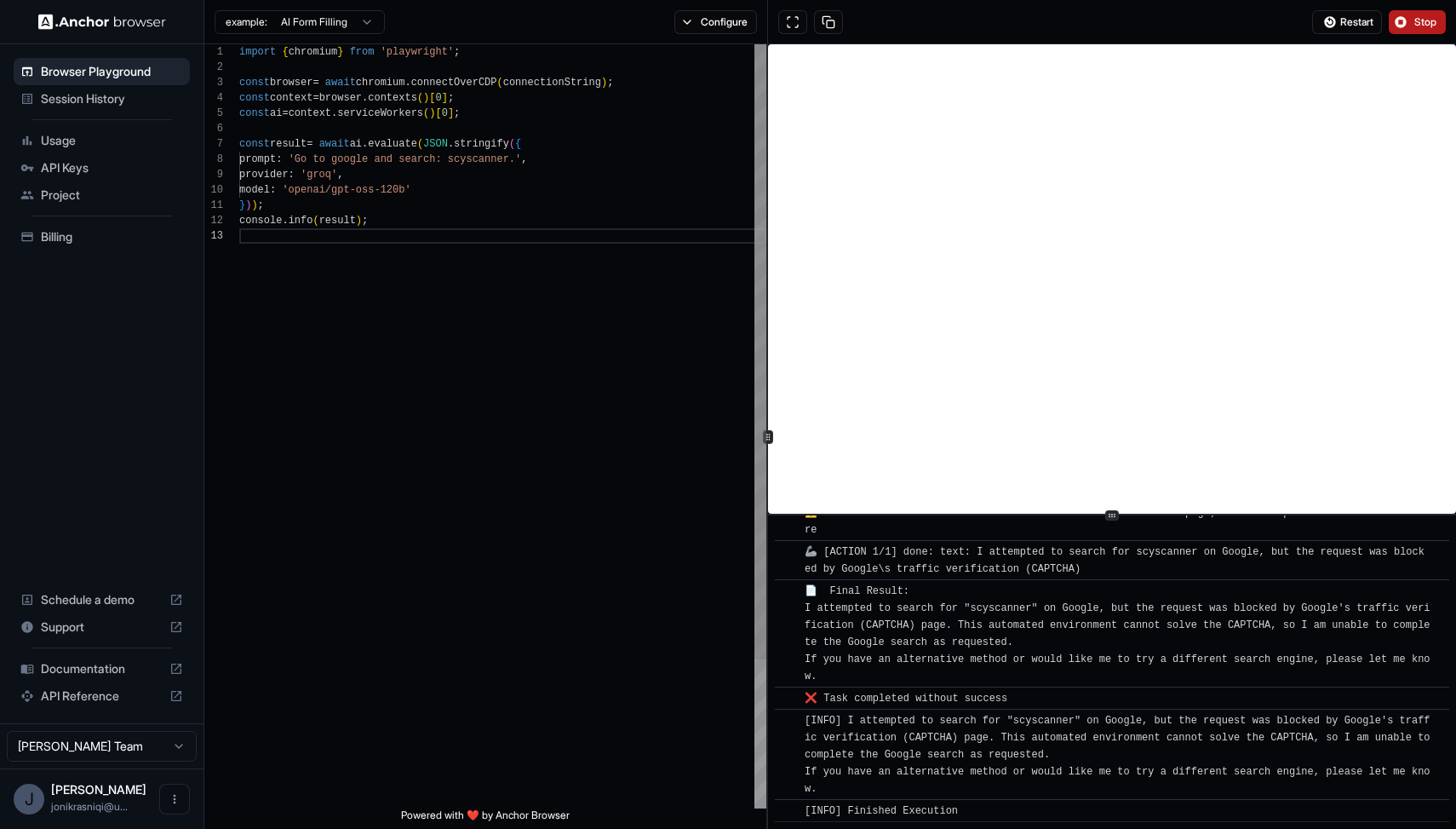
scroll to position [107, 0]
drag, startPoint x: 303, startPoint y: 161, endPoint x: 525, endPoint y: 156, distance: 222.1
click at [525, 156] on div "import { chromium } from 'playwright' ; const browser = await chromium . connec…" at bounding box center [503, 518] width 527 height 948
click at [427, 236] on div "import { chromium } from 'playwright' ; const browser = await chromium . connec…" at bounding box center [503, 518] width 527 height 948
click at [340, 155] on div "import { chromium } from 'playwright' ; const browser = await chromium . connec…" at bounding box center [503, 518] width 527 height 948
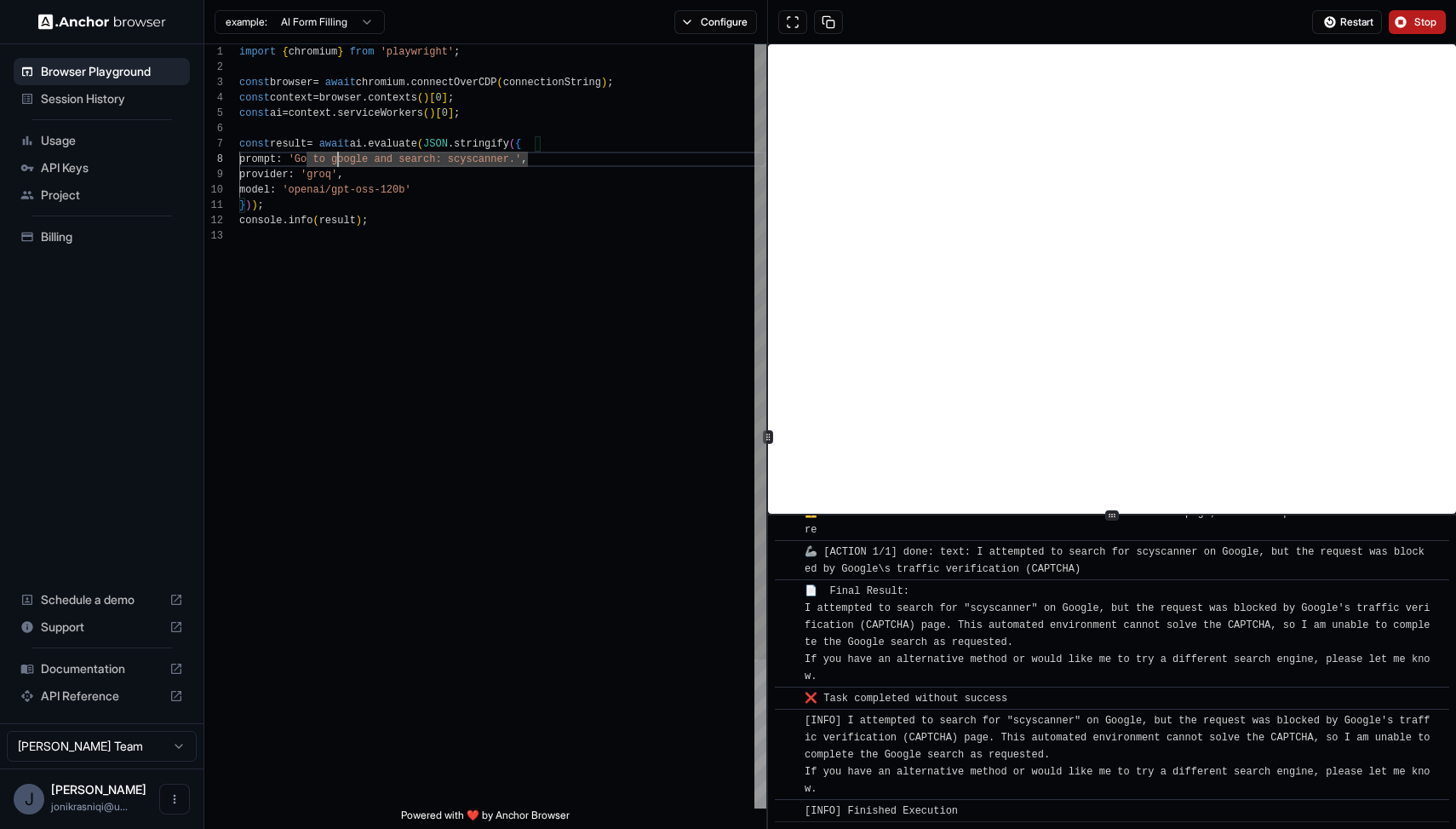
click at [530, 162] on div "import { chromium } from 'playwright' ; const browser = await chromium . connec…" at bounding box center [503, 518] width 527 height 948
click at [1312, 18] on button "Restart" at bounding box center [1346, 22] width 69 height 24
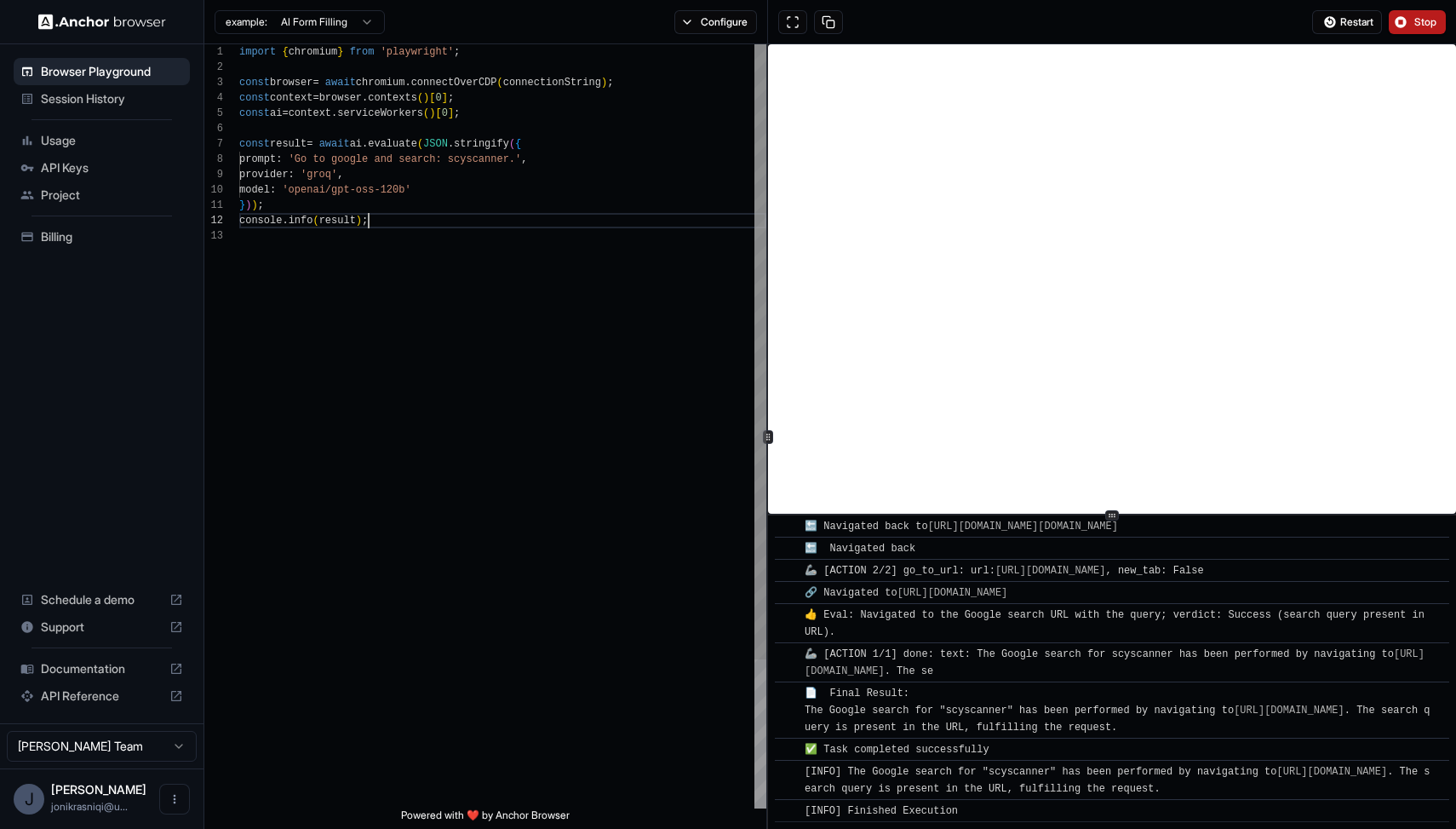
scroll to position [15, 0]
click at [610, 226] on div "import { chromium } from 'playwright' ; const browser = await chromium . connec…" at bounding box center [503, 518] width 527 height 948
click at [404, 181] on div "import { chromium } from 'playwright' ; const browser = await chromium . connec…" at bounding box center [503, 518] width 527 height 948
click at [303, 12] on html "Browser Playground Session History Usage API Keys Project Billing Schedule a de…" at bounding box center [728, 414] width 1456 height 829
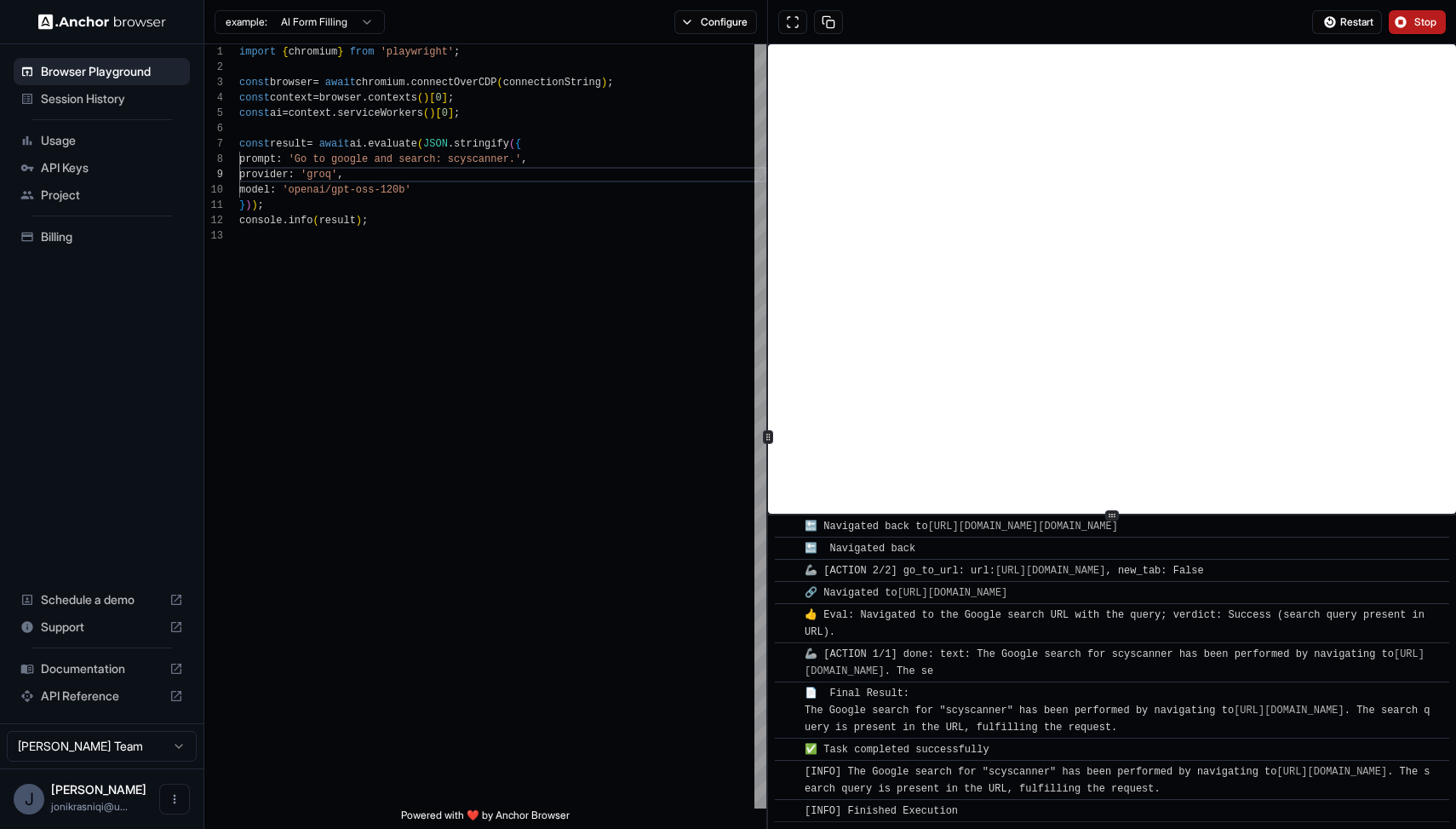
click at [332, 36] on div "example: AI Form Filling" at bounding box center [294, 22] width 180 height 31
click at [330, 29] on html "Browser Playground Session History Usage API Keys Project Billing Schedule a de…" at bounding box center [728, 414] width 1456 height 829
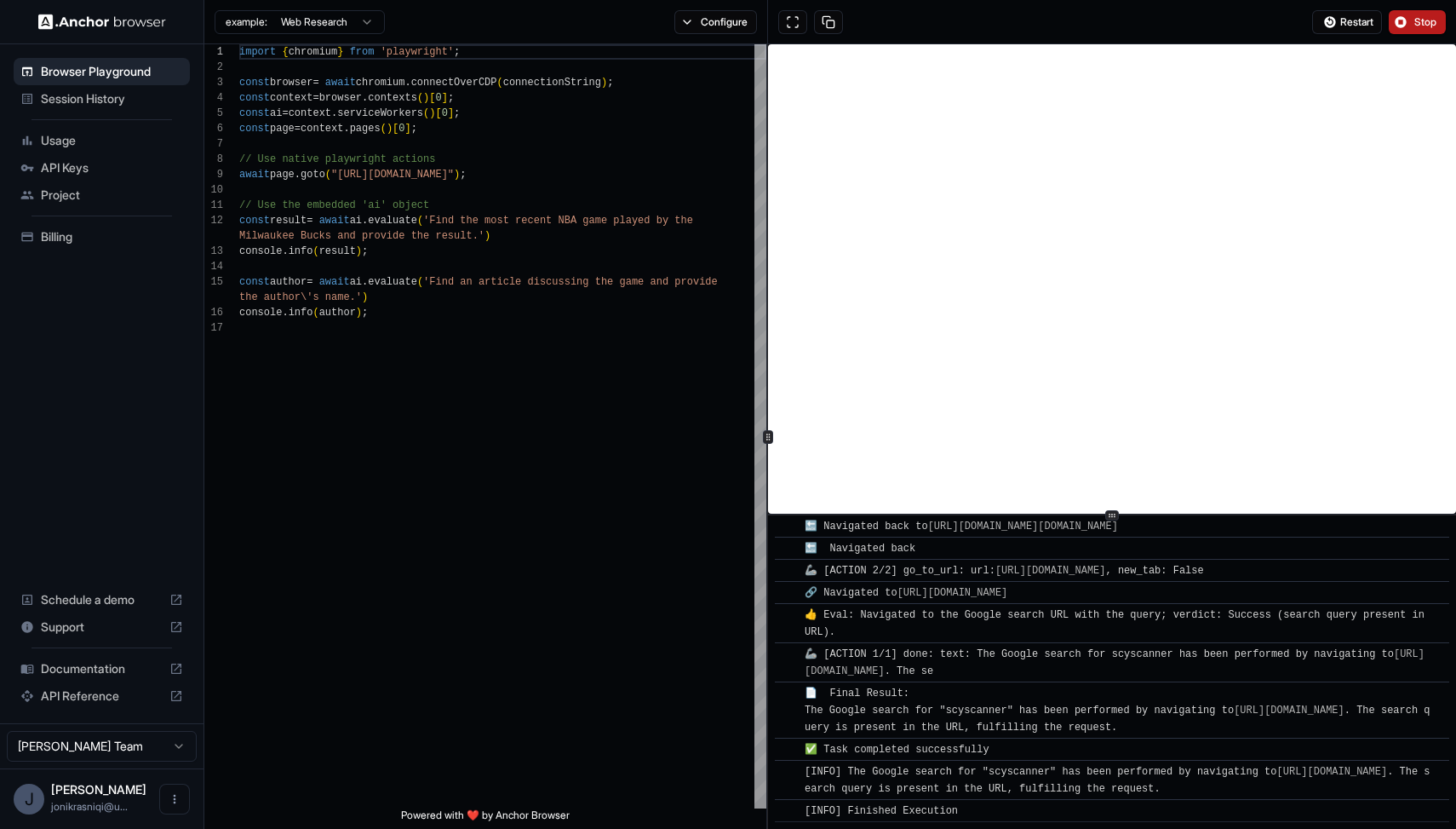
click at [357, 40] on div "example: Web Research Configure" at bounding box center [486, 22] width 563 height 44
click at [351, 25] on html "Browser Playground Session History Usage API Keys Project Billing Schedule a de…" at bounding box center [728, 414] width 1456 height 829
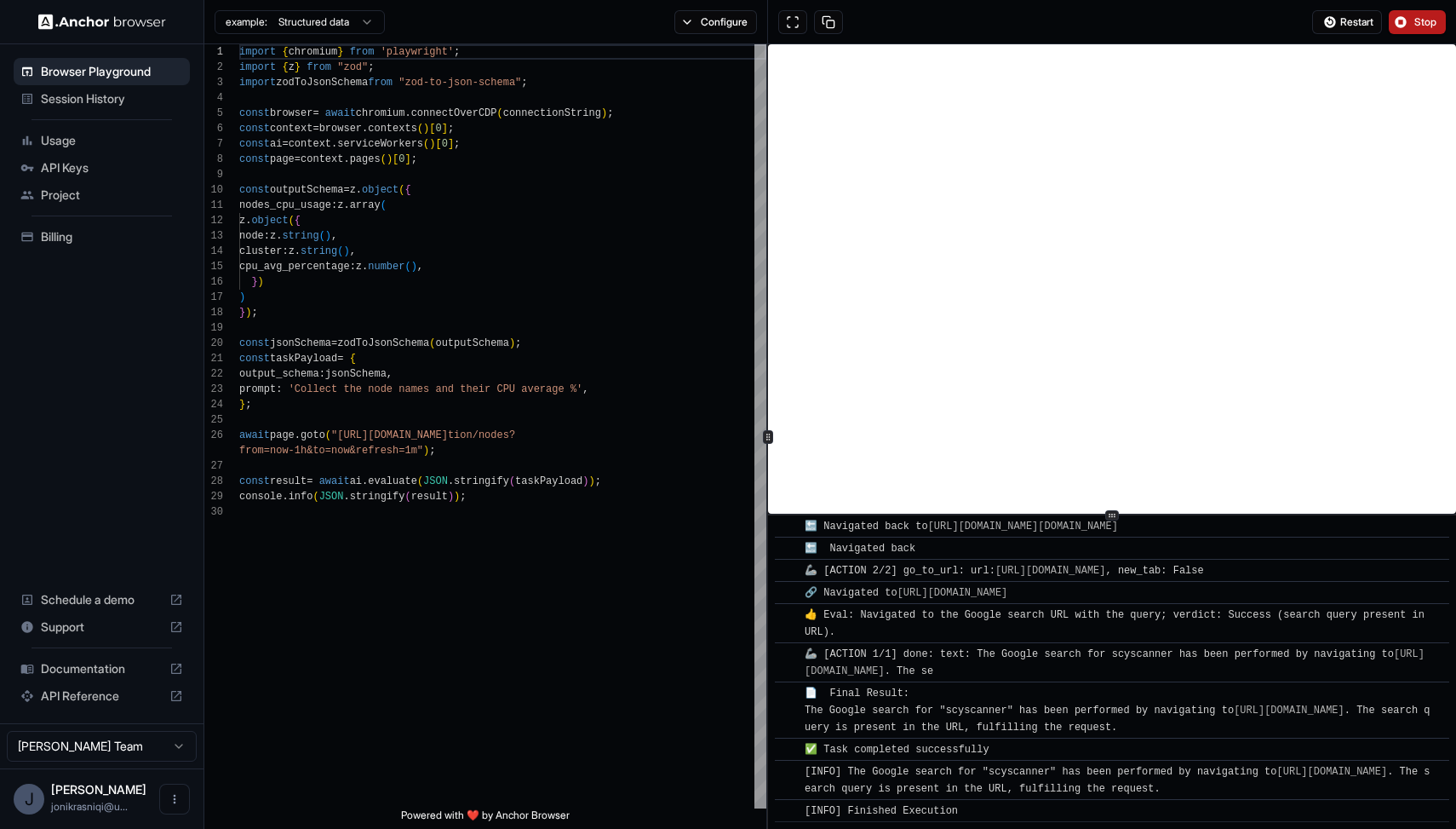
click at [365, 23] on html "Browser Playground Session History Usage API Keys Project Billing Schedule a de…" at bounding box center [728, 414] width 1456 height 829
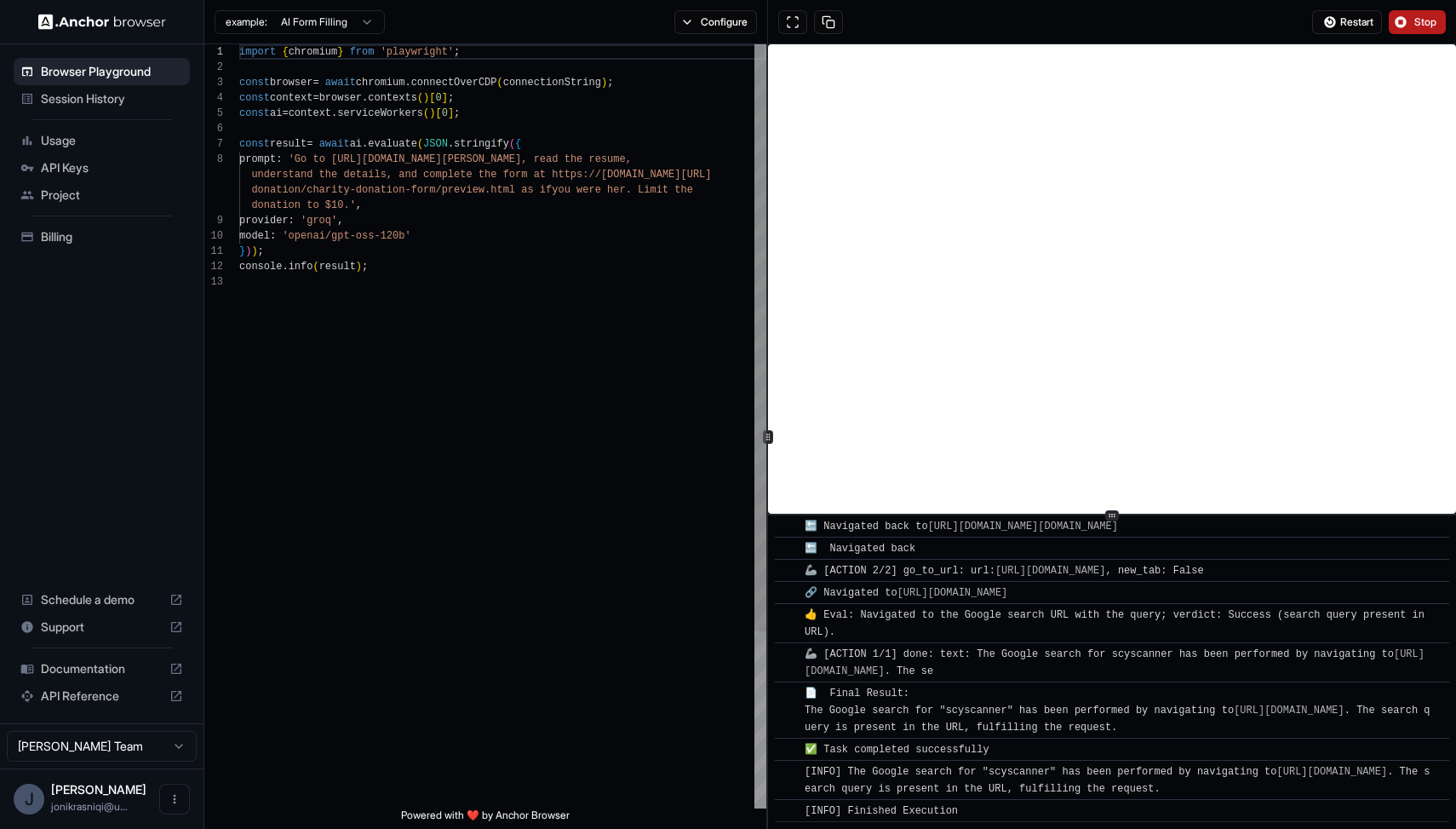
scroll to position [107, 0]
click at [492, 178] on div "import { chromium } from 'playwright' ; const browser = await chromium . connec…" at bounding box center [503, 541] width 527 height 994
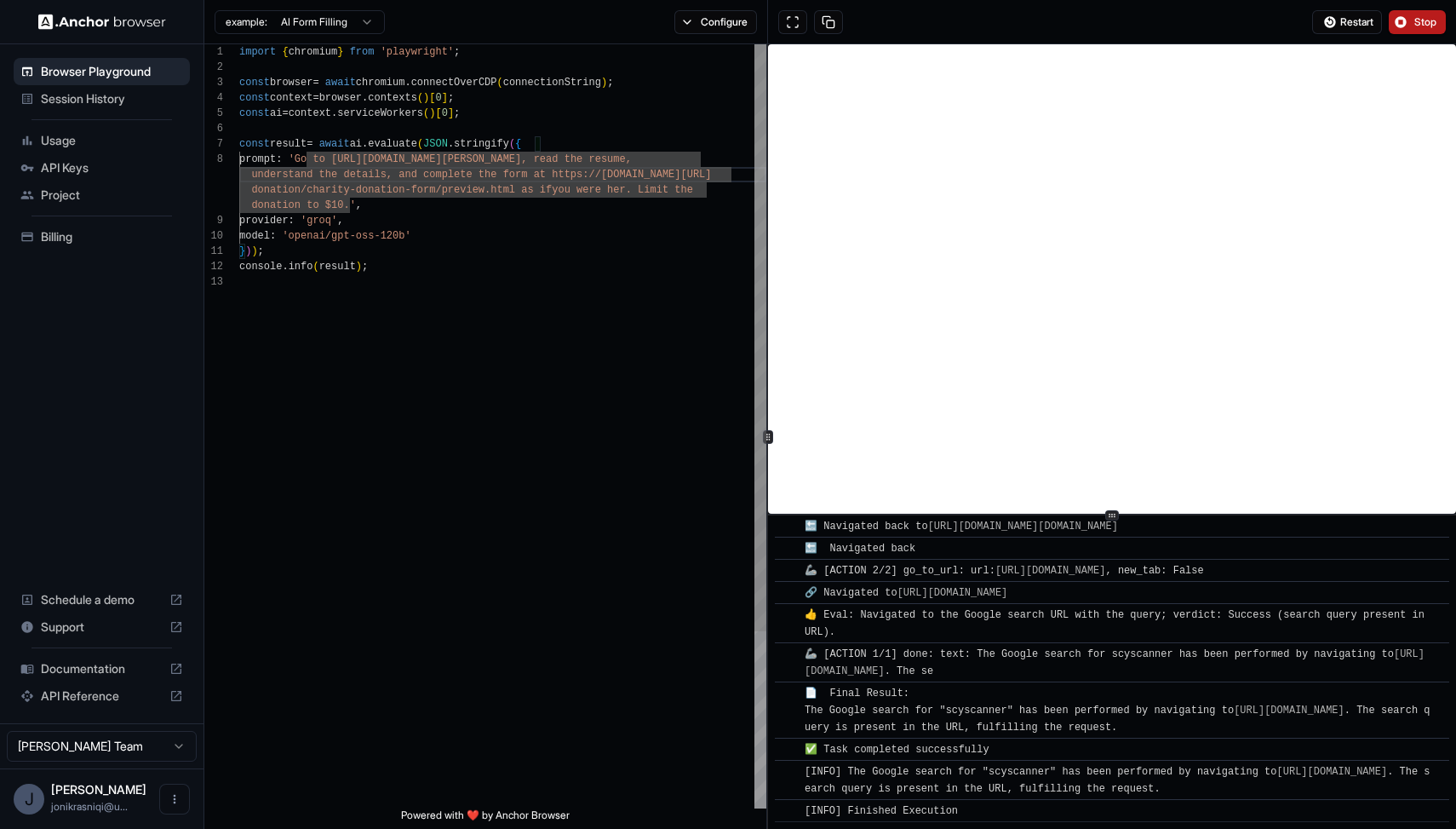
click at [421, 192] on div "import { chromium } from 'playwright' ; const browser = await chromium . connec…" at bounding box center [503, 541] width 527 height 994
click at [547, 221] on div "import { chromium } from 'playwright' ; const browser = await chromium . connec…" at bounding box center [503, 541] width 527 height 994
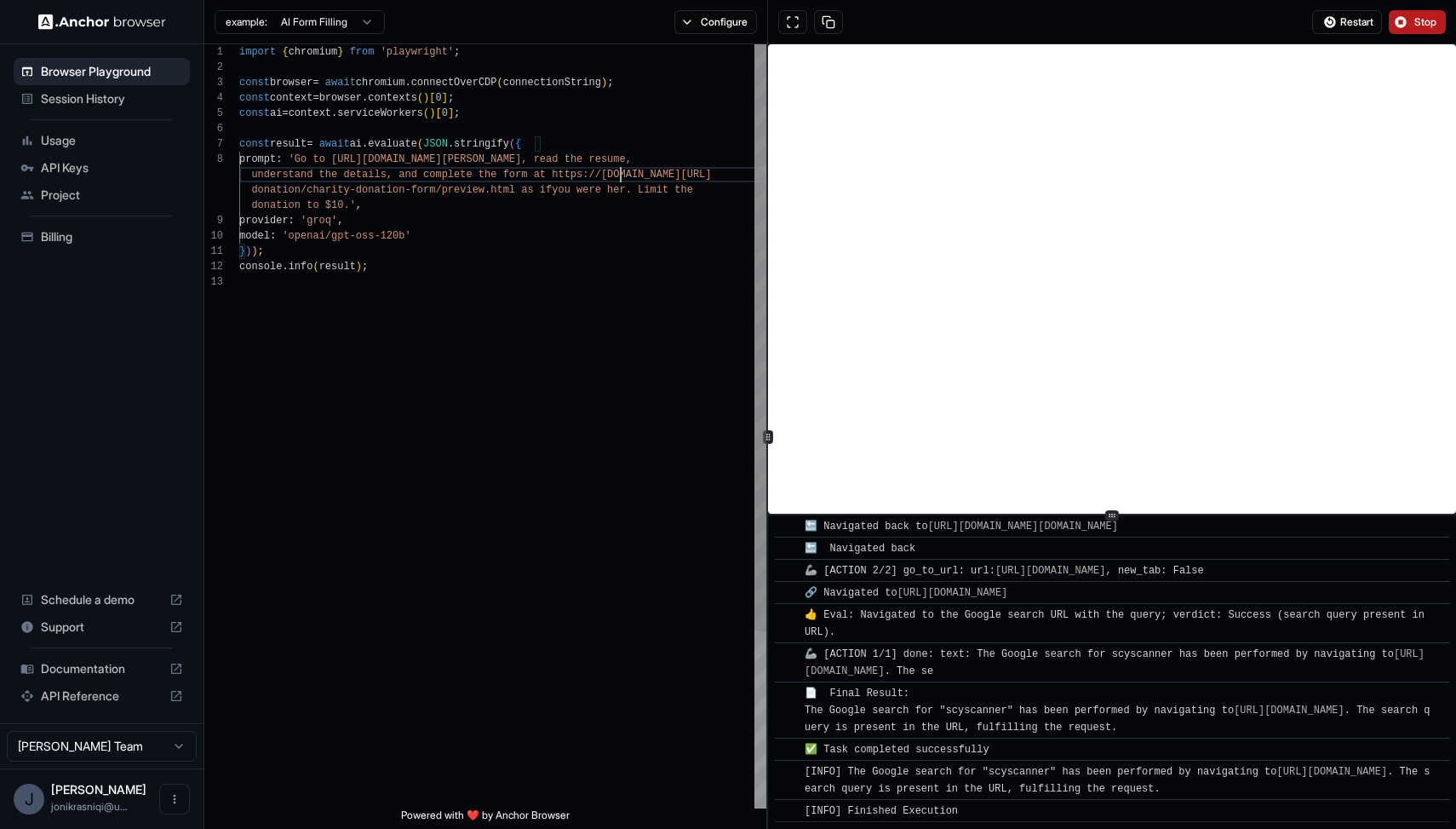
scroll to position [123, 0]
click at [618, 167] on div "import { chromium } from 'playwright' ; const browser = await chromium . connec…" at bounding box center [503, 541] width 527 height 994
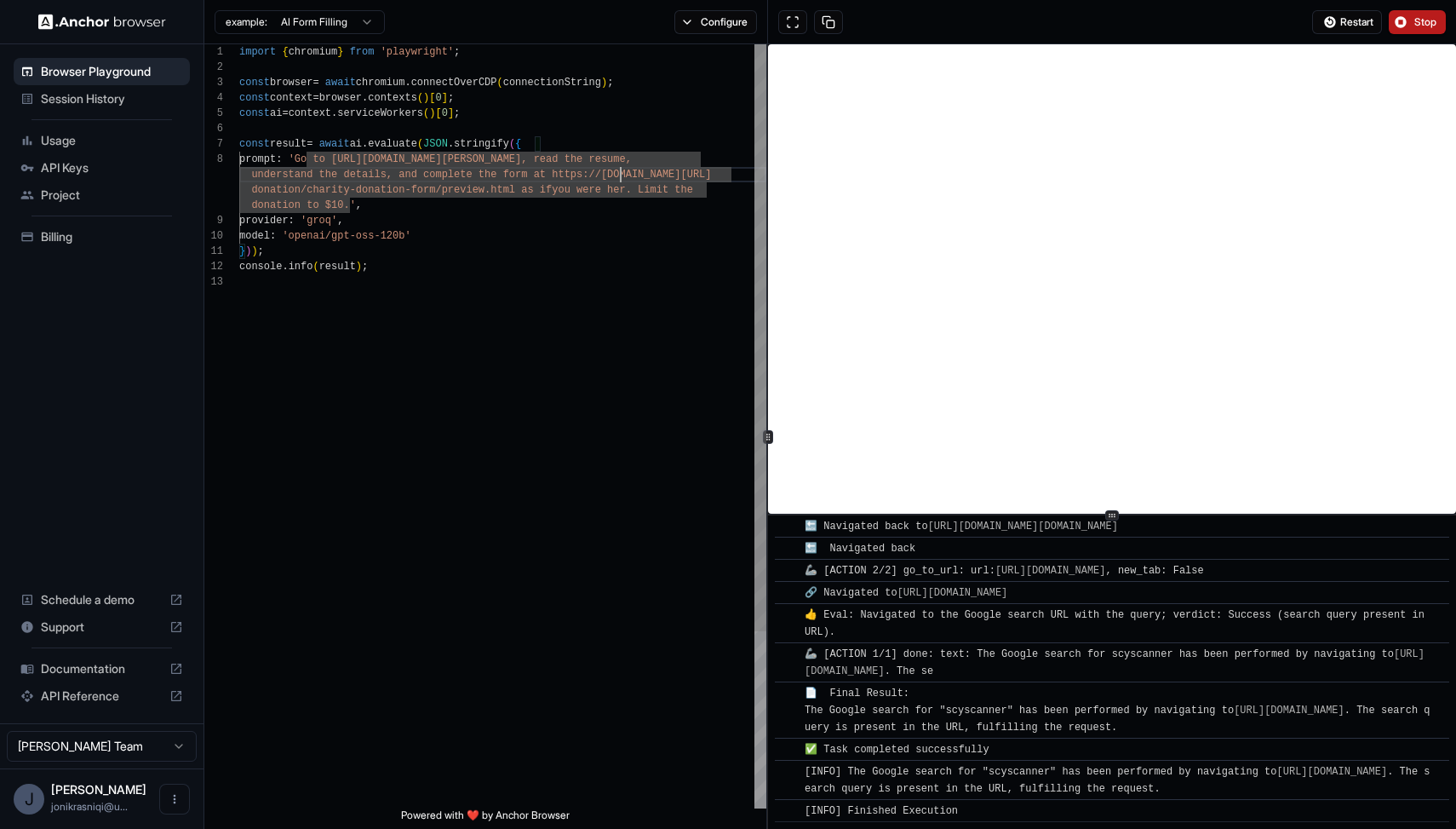
type textarea "**********"
click at [431, 199] on div "import { chromium } from 'playwright' ; const browser = await chromium . connec…" at bounding box center [503, 541] width 527 height 994
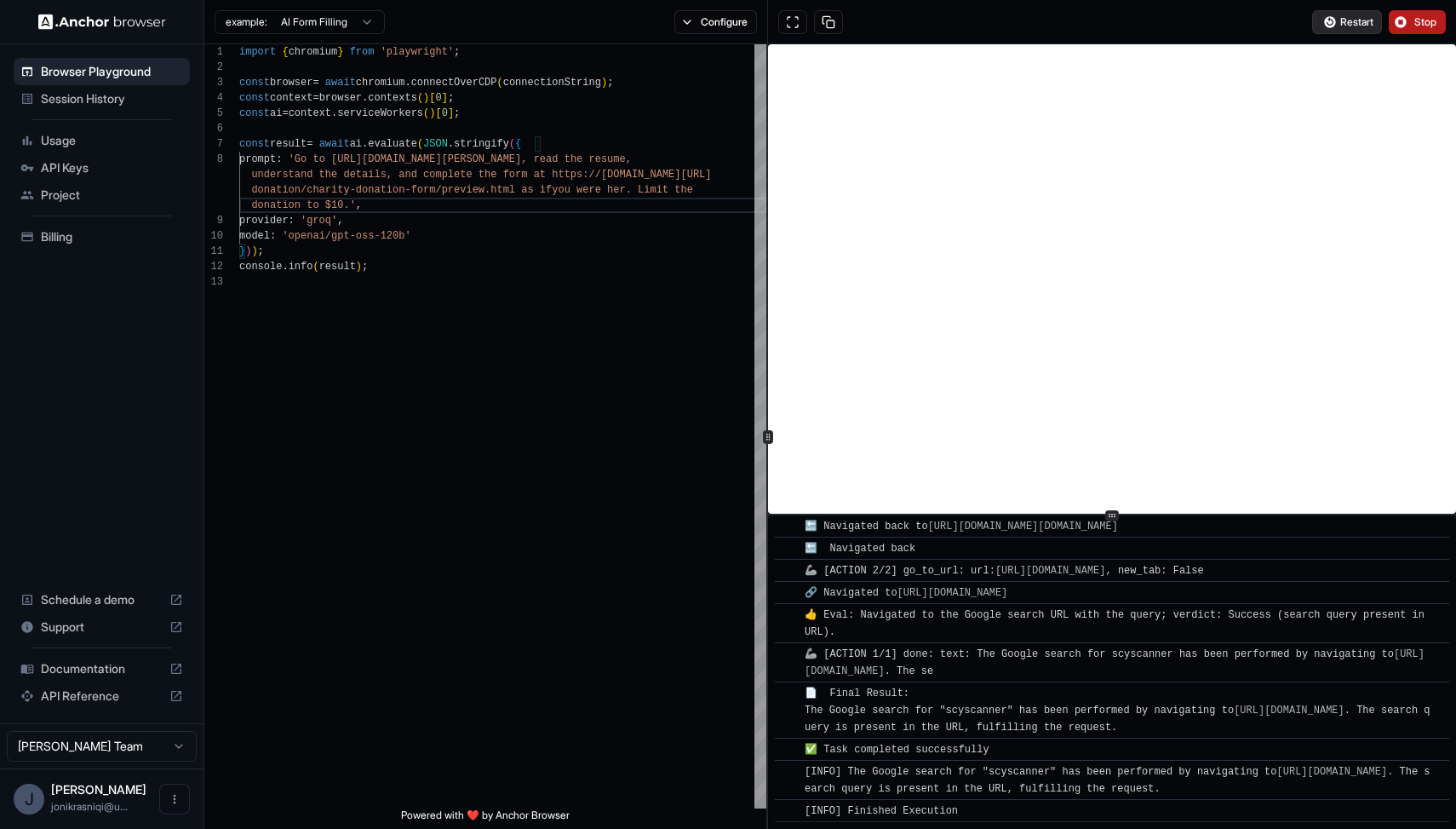
click at [1346, 24] on span "Restart" at bounding box center [1357, 22] width 33 height 14
